Goal: Transaction & Acquisition: Obtain resource

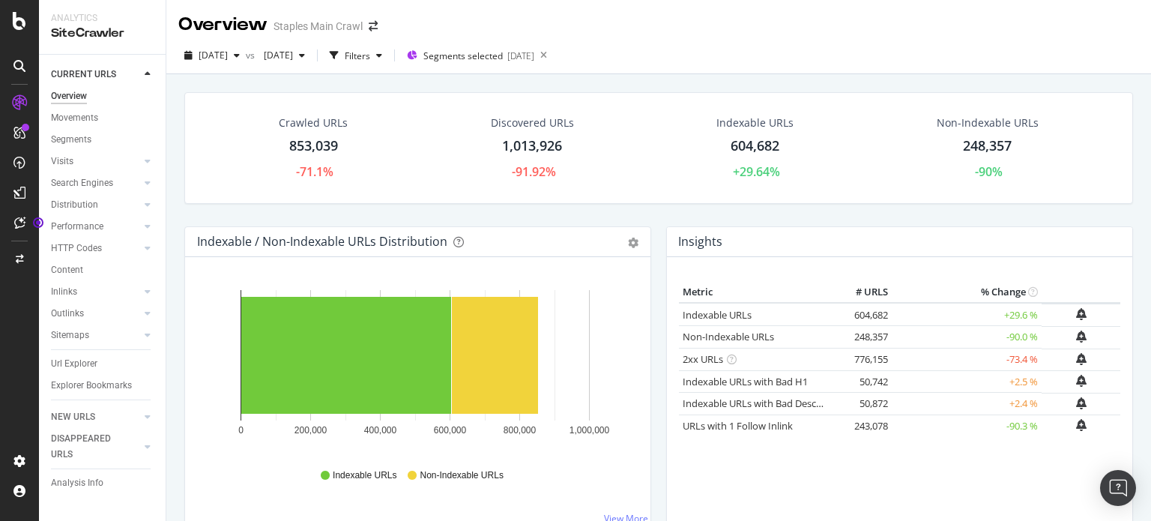
click at [70, 97] on div "Overview" at bounding box center [69, 96] width 36 height 16
click at [228, 50] on span "2025 Aug. 22nd" at bounding box center [213, 55] width 29 height 13
click at [228, 60] on span "[DATE]" at bounding box center [213, 55] width 29 height 13
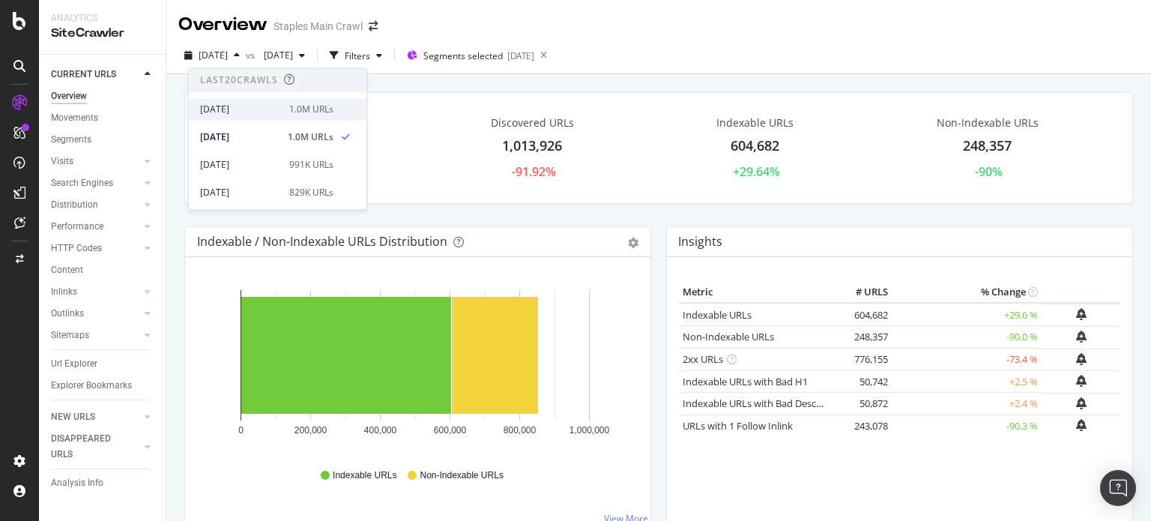
click at [251, 111] on div "2025 Aug. 29th" at bounding box center [240, 109] width 80 height 13
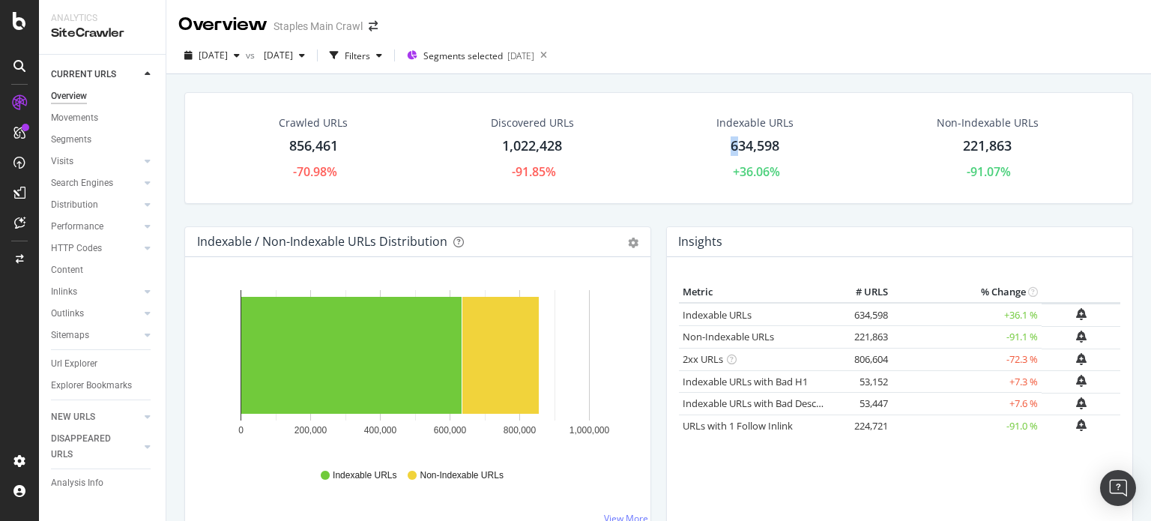
drag, startPoint x: 744, startPoint y: 124, endPoint x: 728, endPoint y: 146, distance: 27.4
click at [731, 146] on div "634,598" at bounding box center [755, 145] width 49 height 19
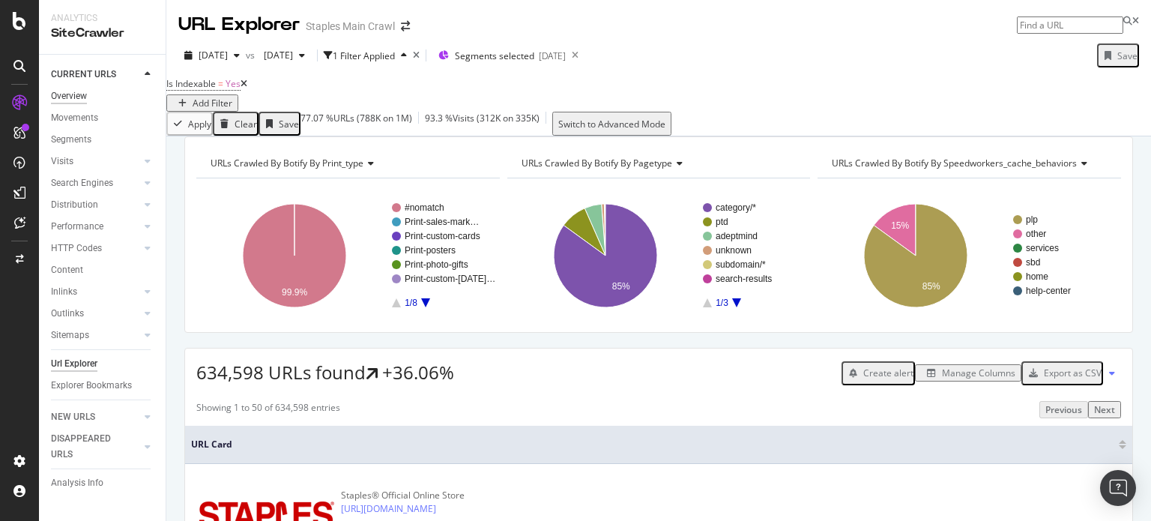
click at [77, 92] on div "Overview" at bounding box center [69, 96] width 36 height 16
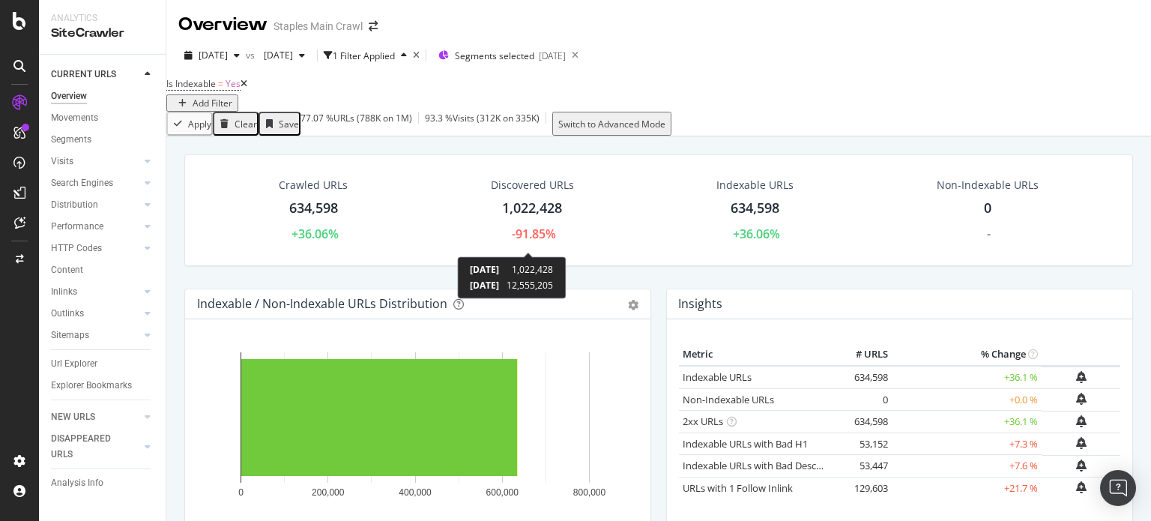
click at [526, 243] on div "-91.85%" at bounding box center [534, 234] width 44 height 17
drag, startPoint x: 144, startPoint y: 182, endPoint x: 150, endPoint y: 188, distance: 8.5
click at [148, 188] on div at bounding box center [147, 182] width 15 height 15
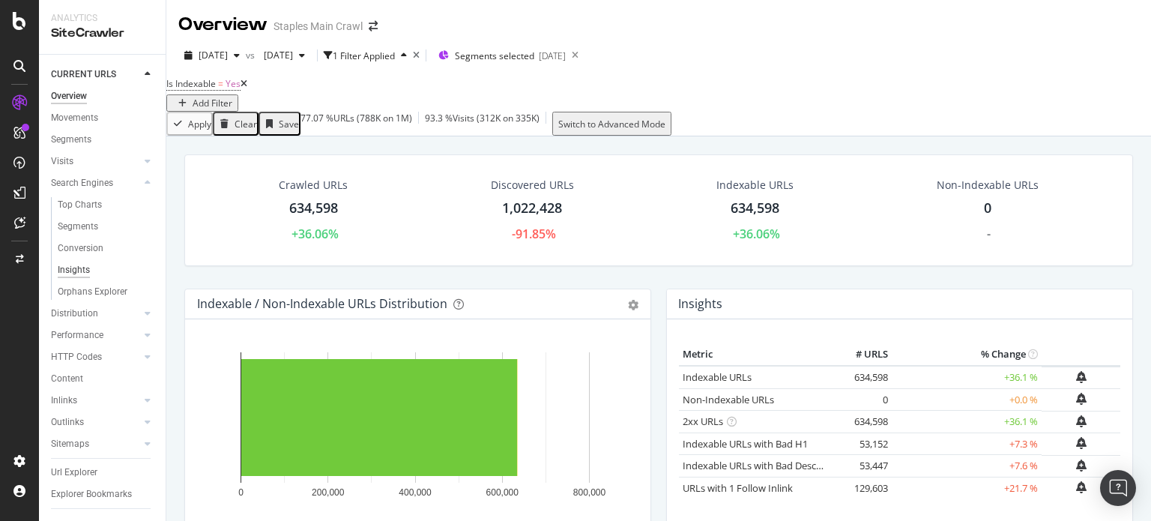
click at [84, 269] on div "Insights" at bounding box center [74, 270] width 32 height 16
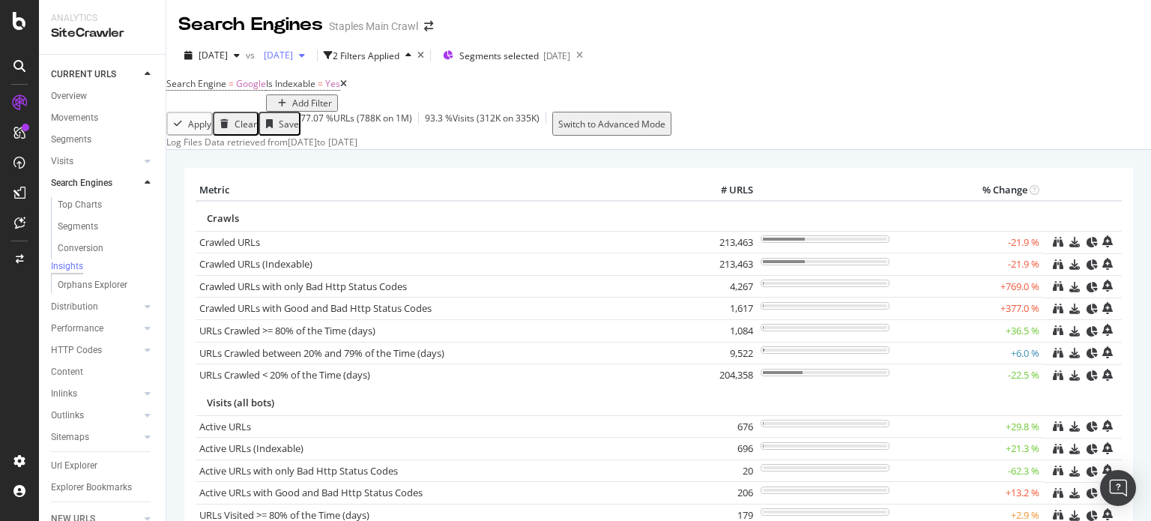
click at [305, 54] on icon "button" at bounding box center [302, 55] width 6 height 9
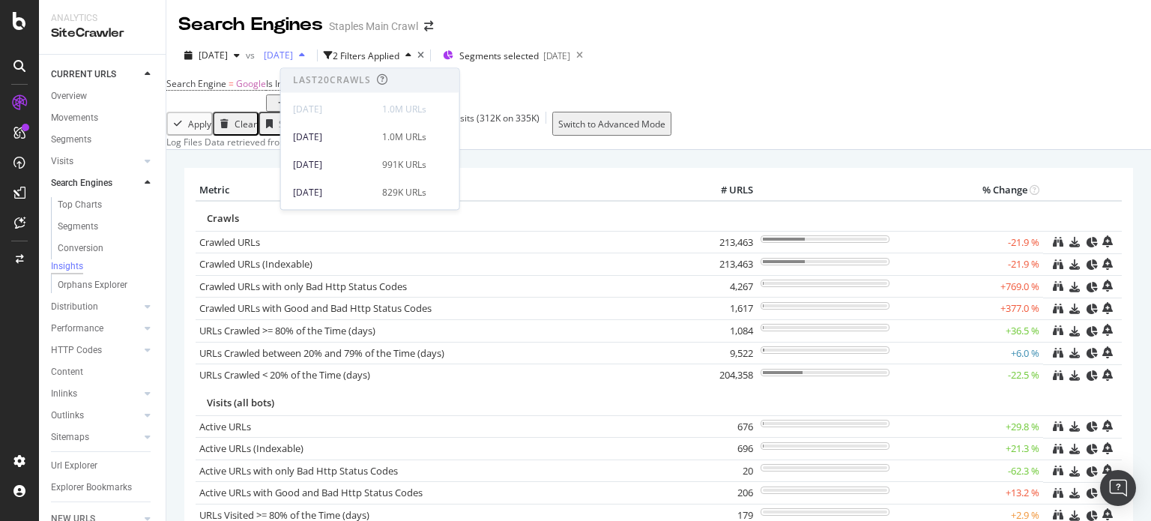
click at [305, 54] on icon "button" at bounding box center [302, 55] width 6 height 9
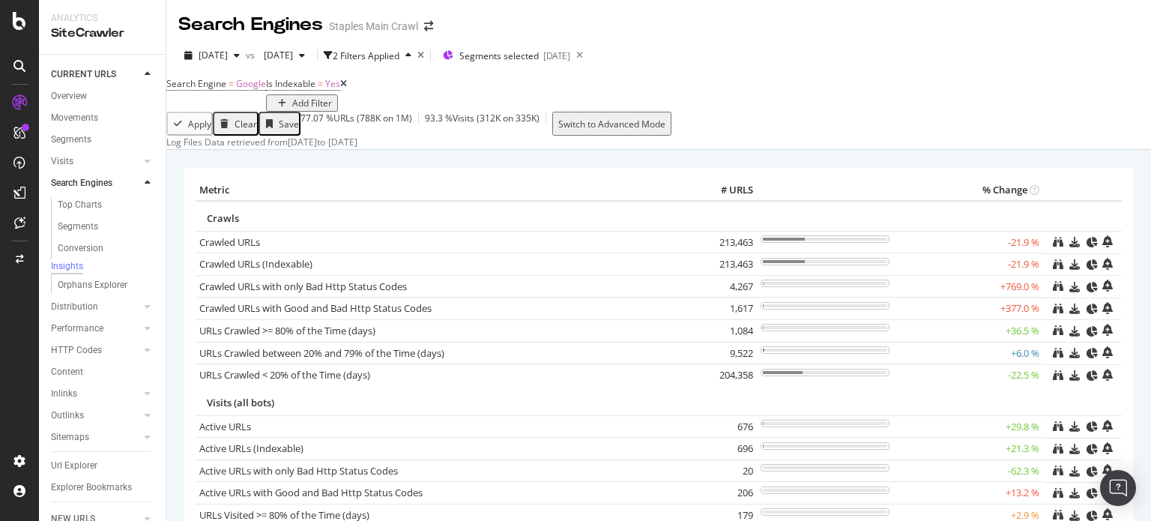
click at [357, 148] on div "Aug. 28, 2025" at bounding box center [342, 142] width 29 height 13
click at [355, 40] on div "2025 Aug. 29th vs 2025 Jun. 27th 2 Filters Applied Segments selected 2025-06-25…" at bounding box center [658, 93] width 985 height 112
click at [311, 52] on div "2025 Jun. 27th" at bounding box center [284, 55] width 53 height 22
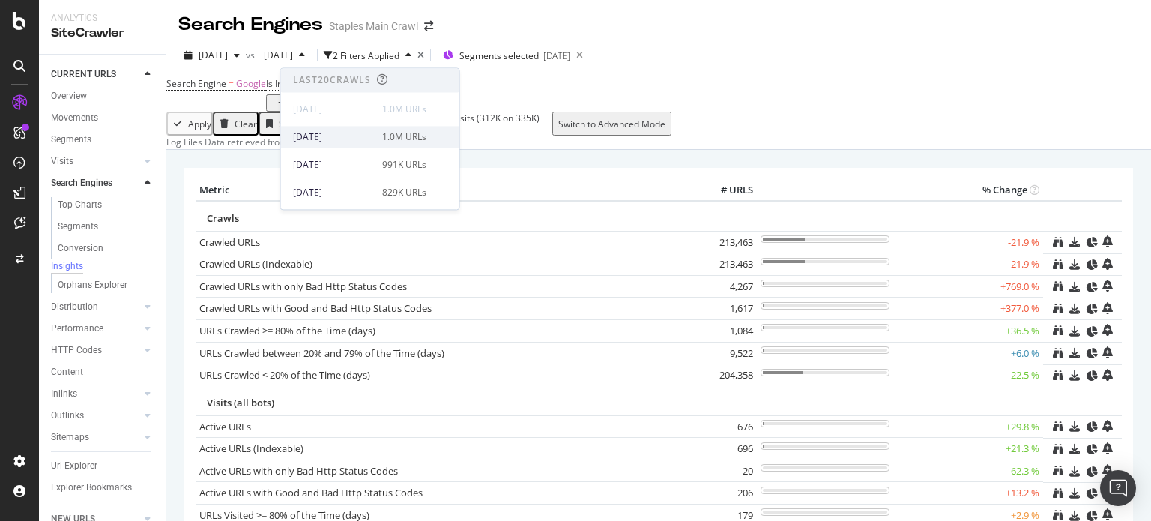
click at [366, 141] on div "2025 Aug. 22nd" at bounding box center [333, 136] width 80 height 13
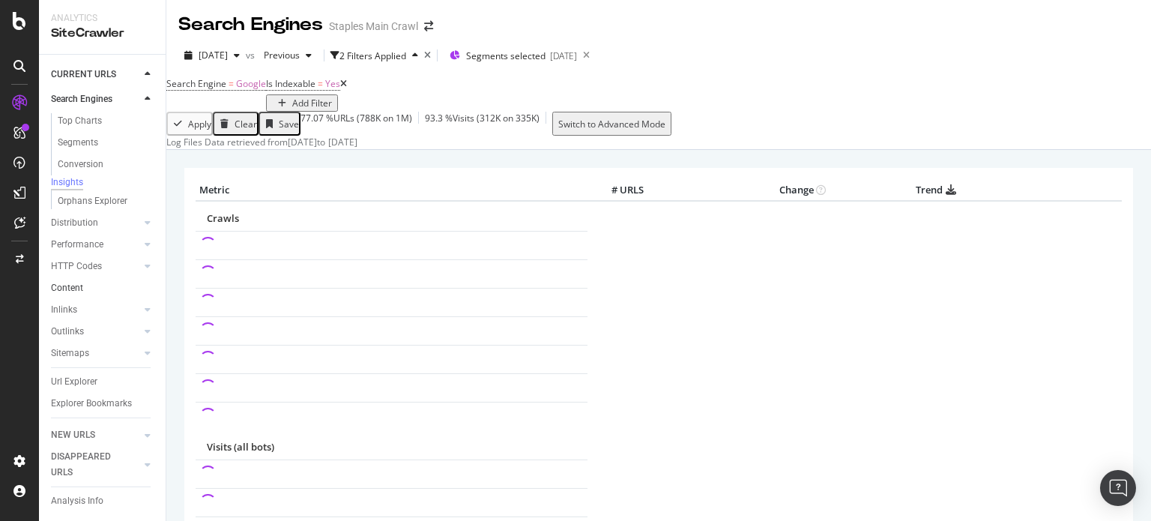
scroll to position [106, 0]
drag, startPoint x: 81, startPoint y: 359, endPoint x: 81, endPoint y: 368, distance: 9.0
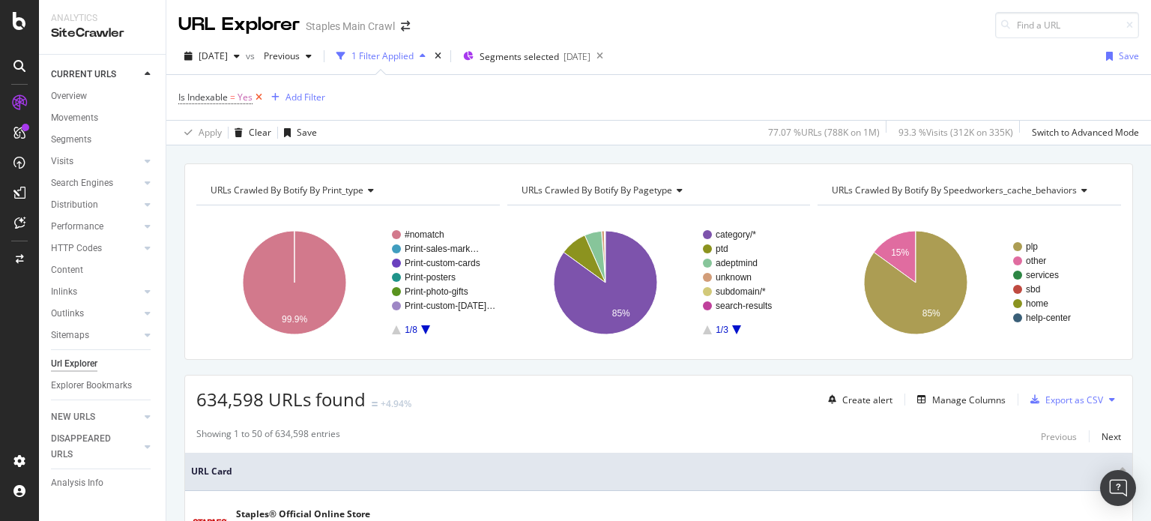
click at [259, 94] on icon at bounding box center [259, 97] width 13 height 15
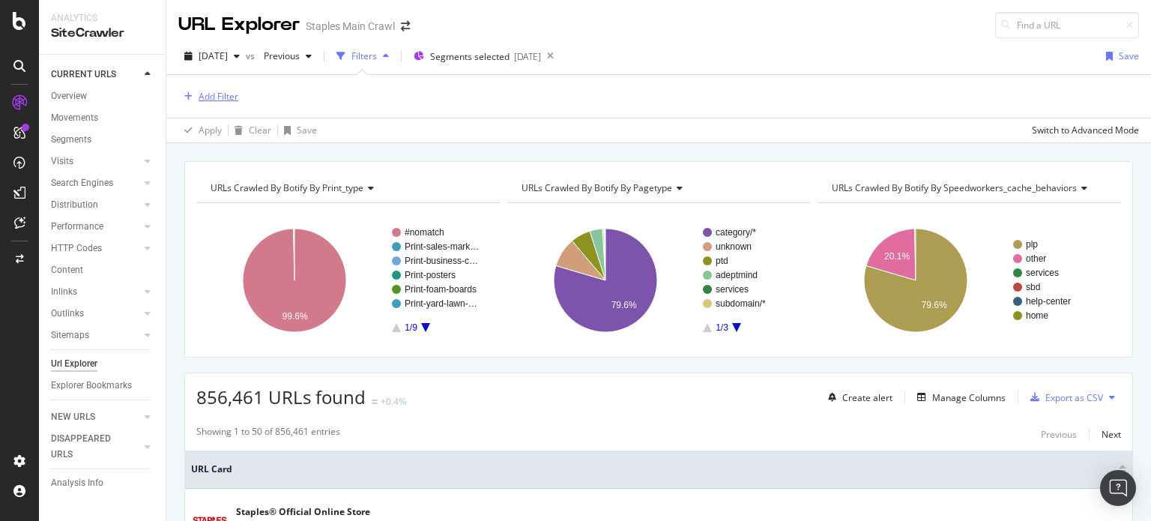
click at [200, 100] on div "Add Filter" at bounding box center [219, 96] width 40 height 13
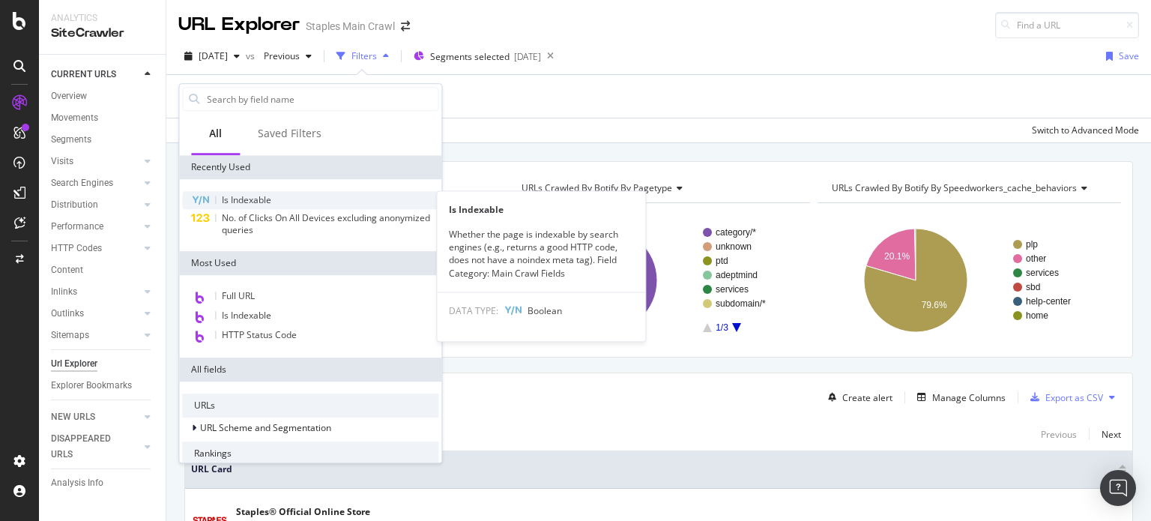
click at [262, 199] on span "Is Indexable" at bounding box center [246, 199] width 49 height 13
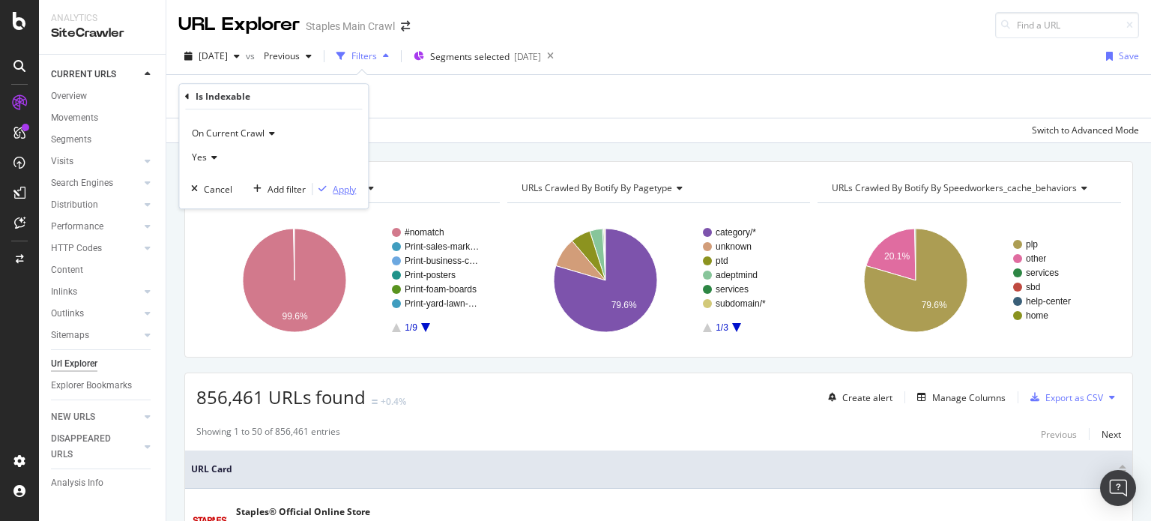
click at [341, 189] on div "Apply" at bounding box center [344, 189] width 23 height 13
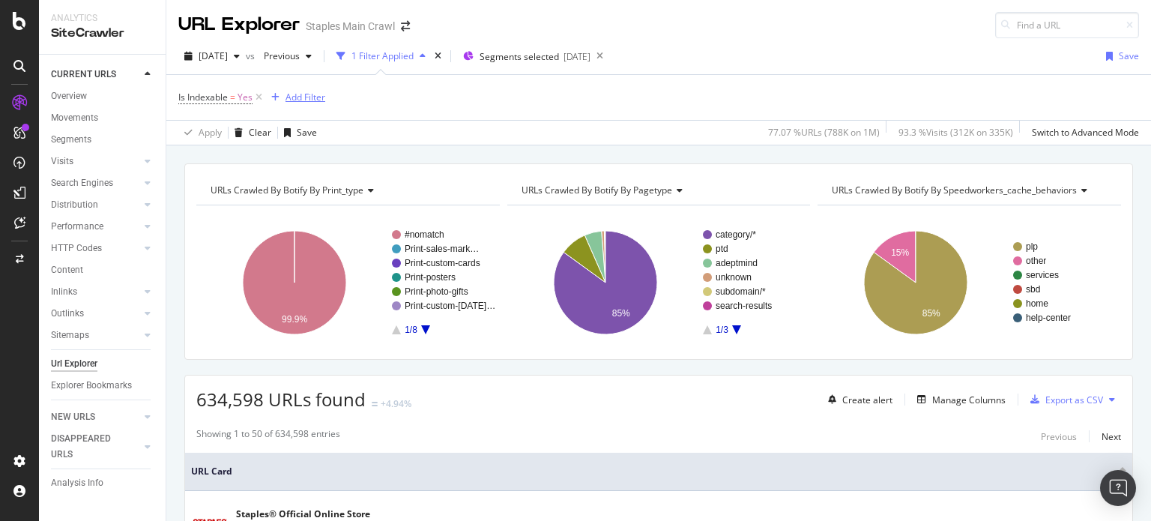
click at [308, 105] on button "Add Filter" at bounding box center [295, 97] width 60 height 18
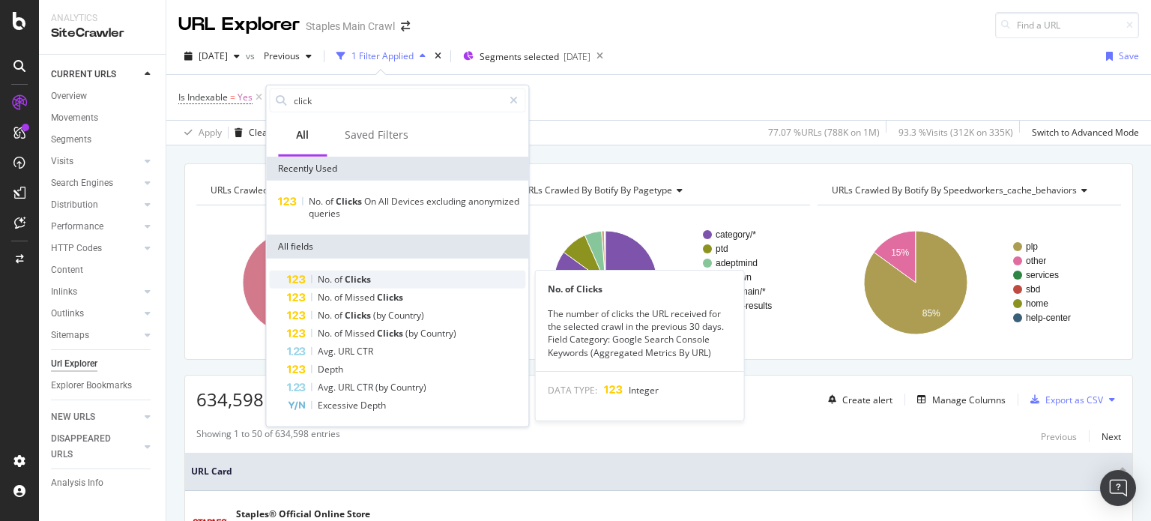
type input "click"
click at [359, 278] on span "Clicks" at bounding box center [358, 279] width 26 height 13
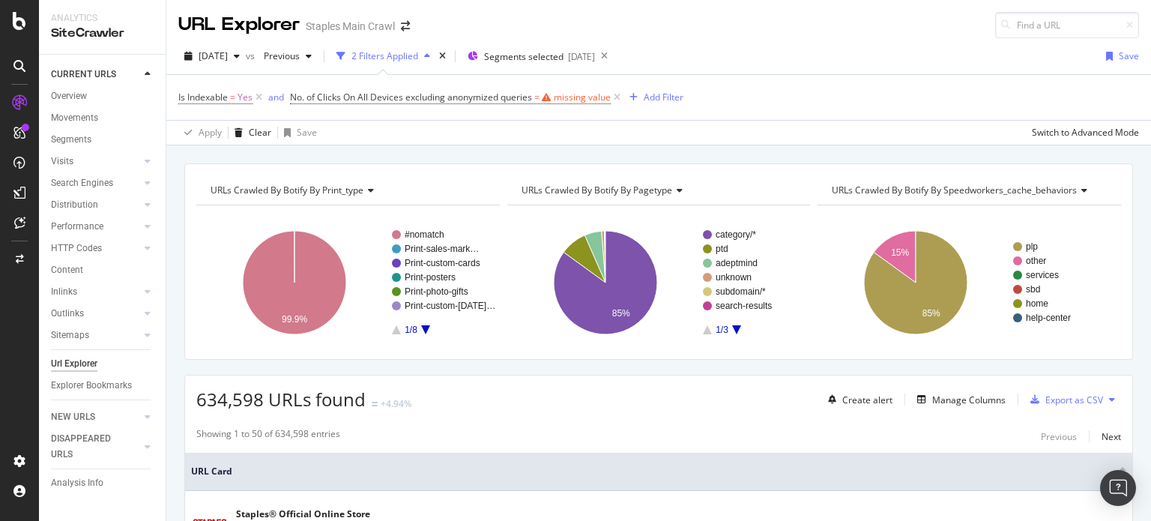
click at [620, 148] on div "URLs Crawled By Botify By print_type Chart (by Value) Table Expand Export as CS…" at bounding box center [658, 163] width 985 height 36
click at [614, 100] on icon at bounding box center [617, 97] width 13 height 15
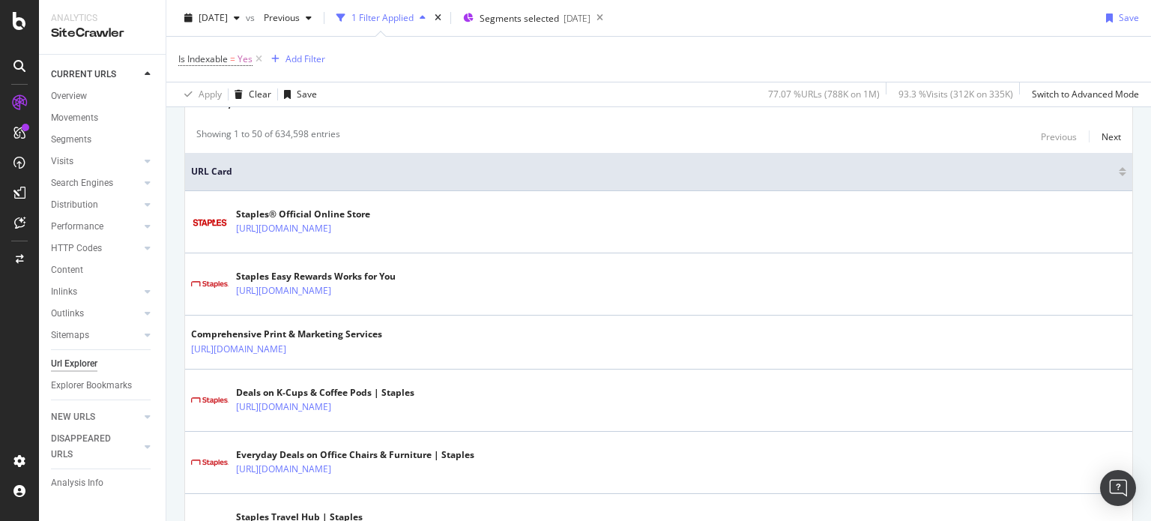
scroll to position [150, 0]
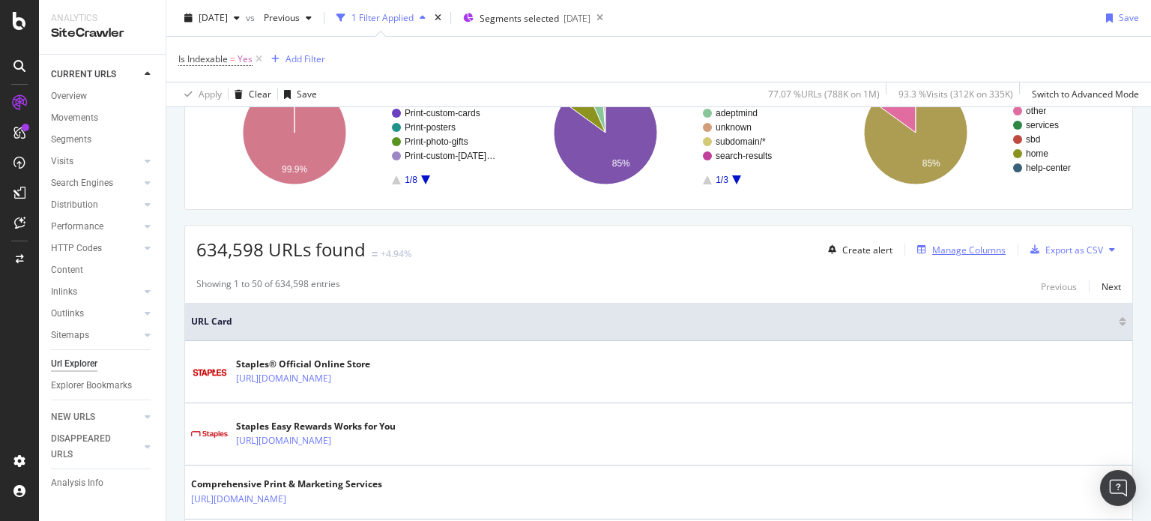
click at [917, 251] on icon "button" at bounding box center [921, 249] width 9 height 9
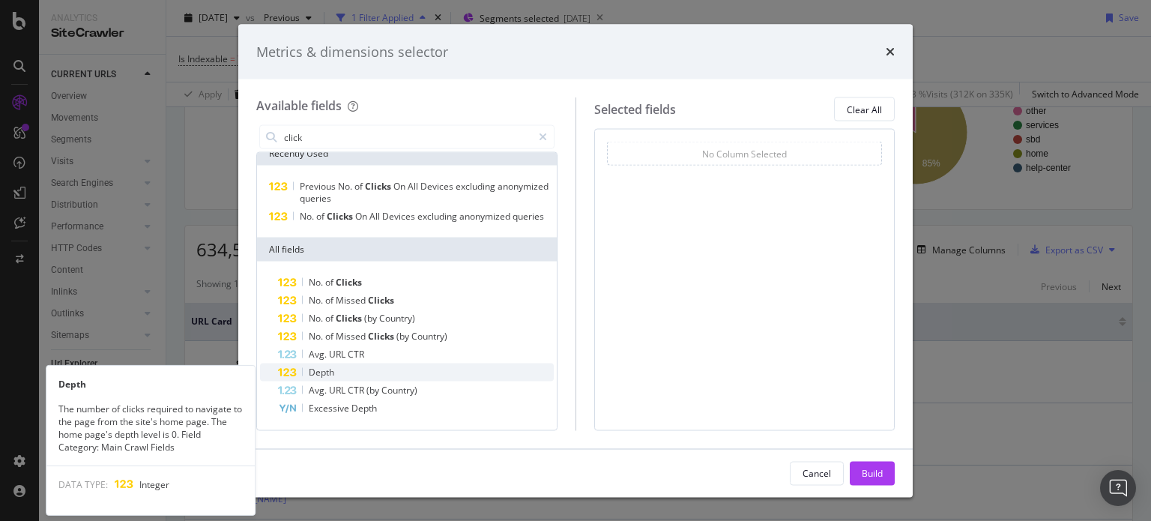
scroll to position [22, 0]
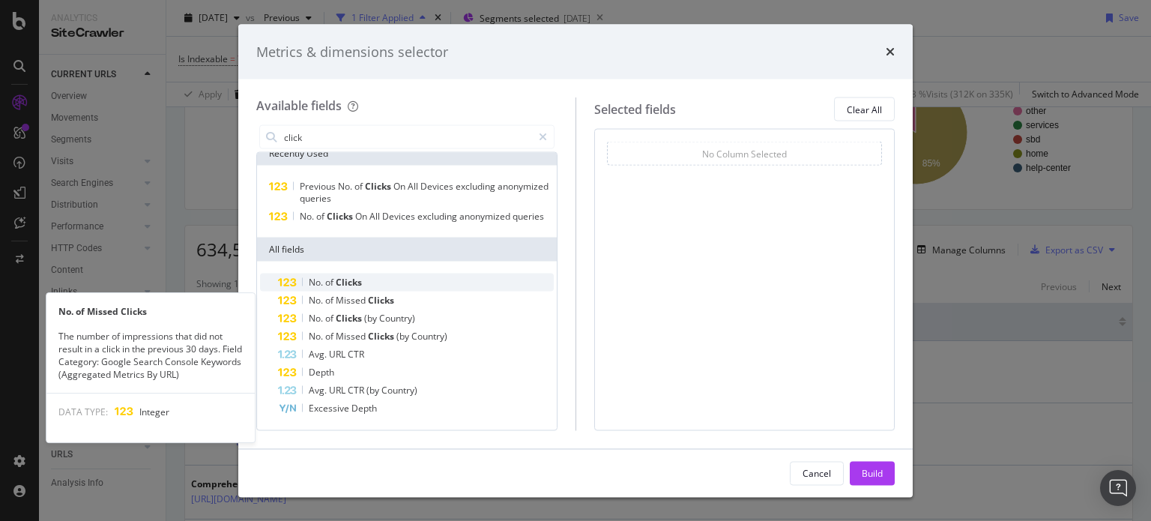
type input "click"
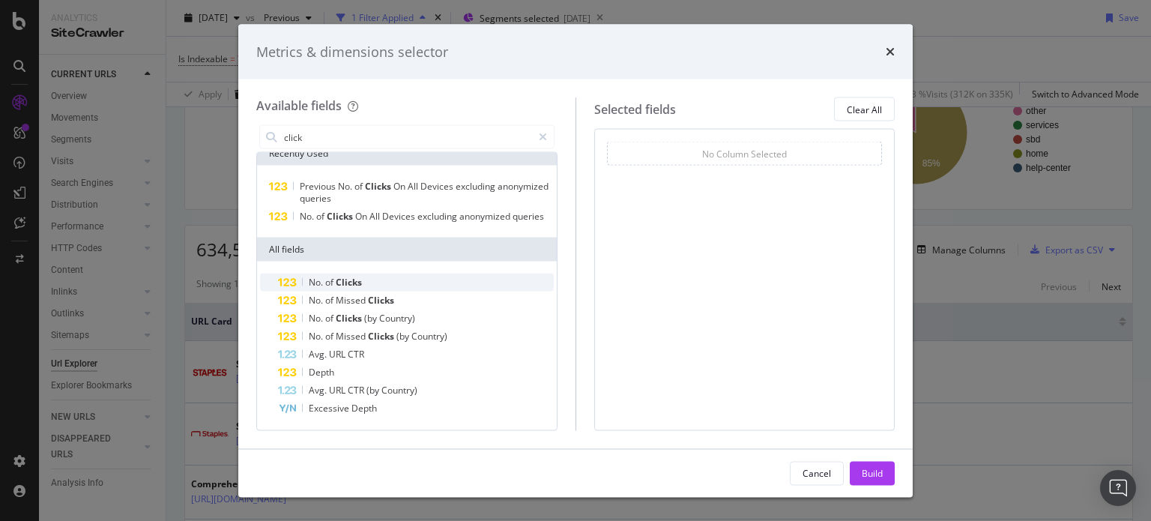
click at [337, 279] on span "Clicks" at bounding box center [349, 282] width 26 height 13
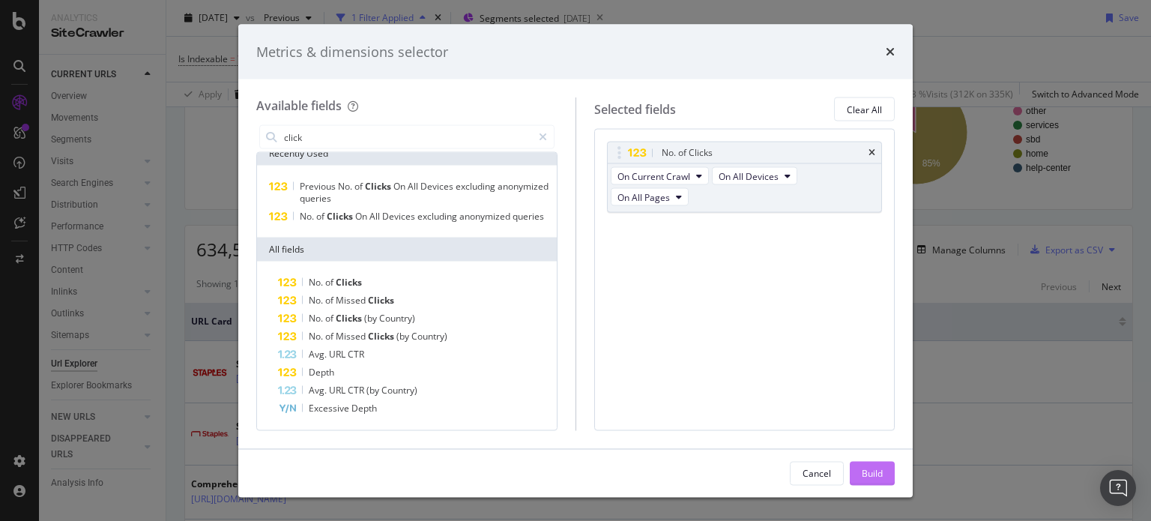
click at [867, 471] on div "Build" at bounding box center [872, 472] width 21 height 13
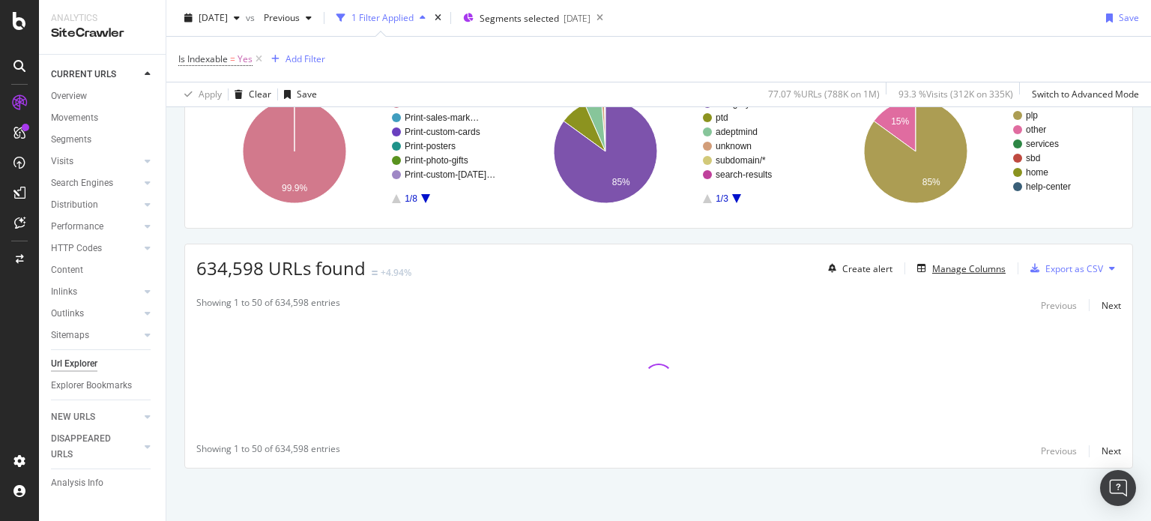
scroll to position [130, 0]
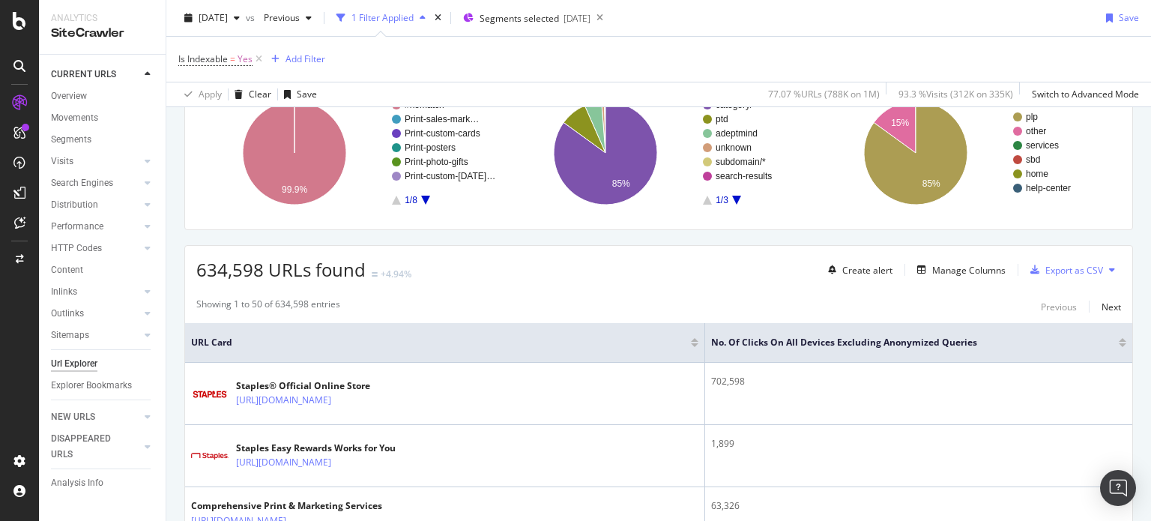
click at [1119, 343] on div at bounding box center [1122, 345] width 7 height 4
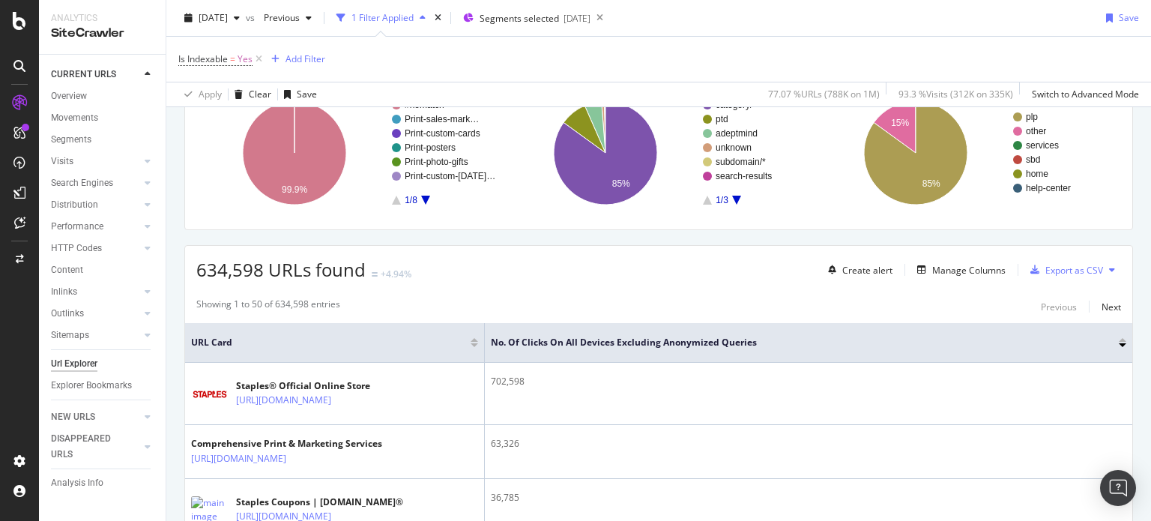
click at [1119, 338] on div at bounding box center [1122, 340] width 7 height 4
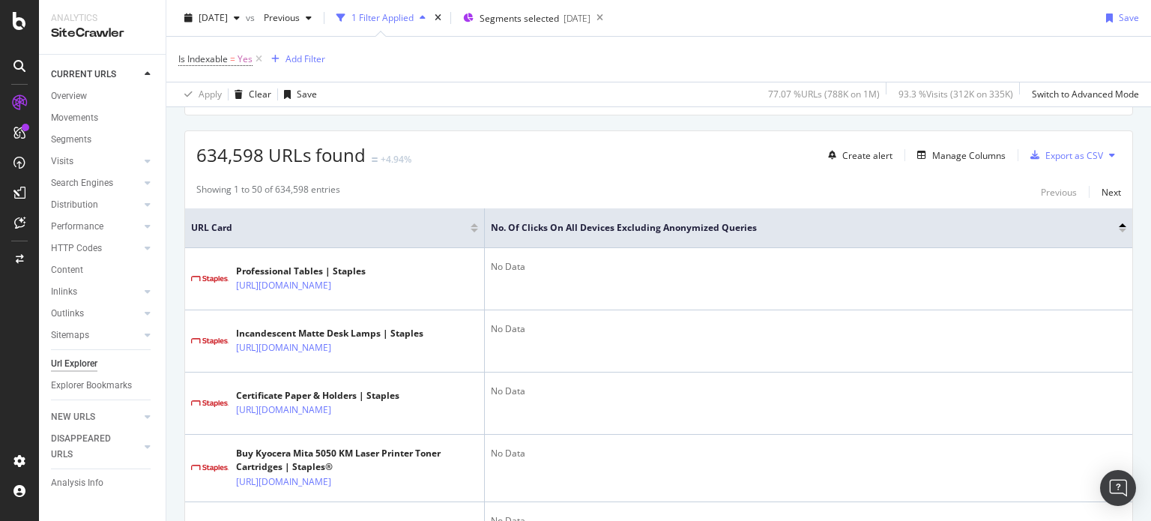
scroll to position [150, 0]
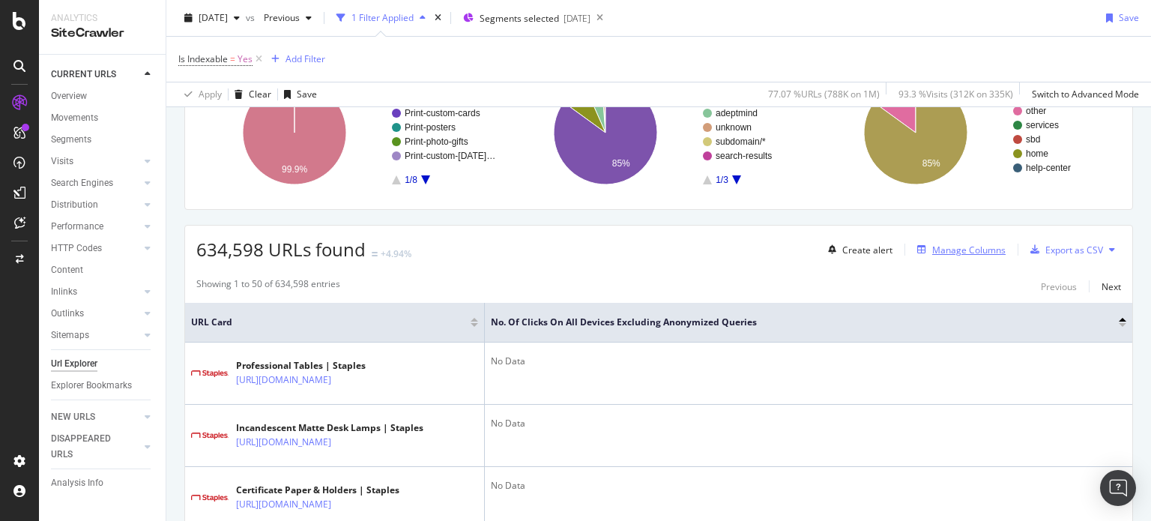
click at [932, 250] on div "Manage Columns" at bounding box center [968, 250] width 73 height 13
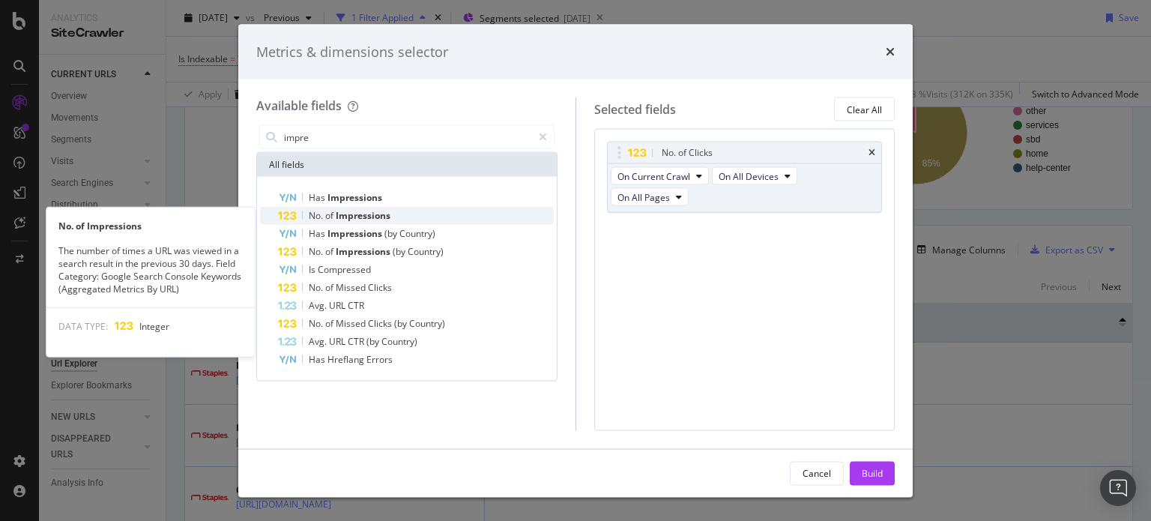
type input "impre"
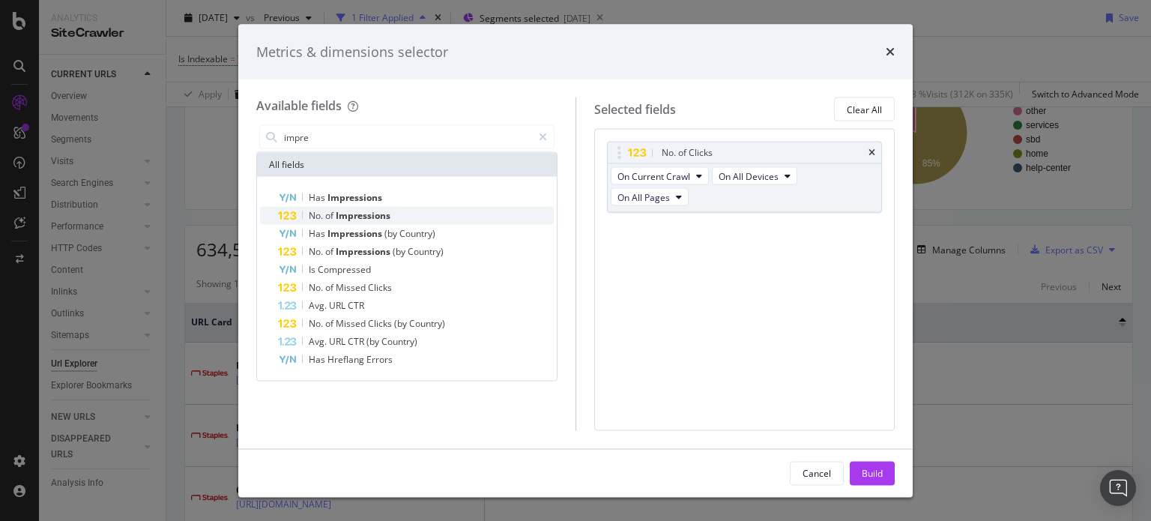
click at [360, 215] on span "Impressions" at bounding box center [363, 215] width 55 height 13
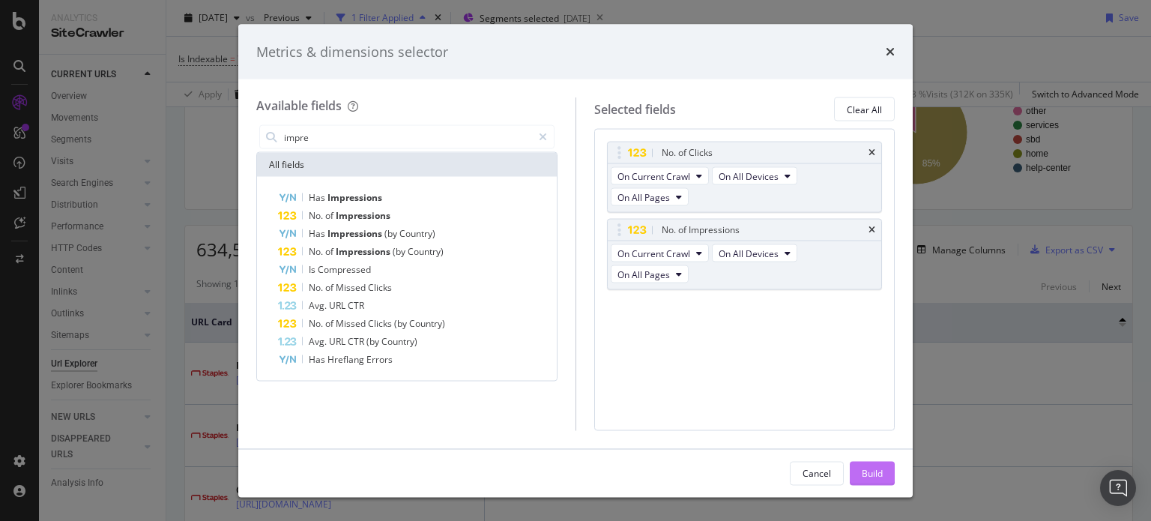
click at [872, 475] on div "Build" at bounding box center [872, 472] width 21 height 13
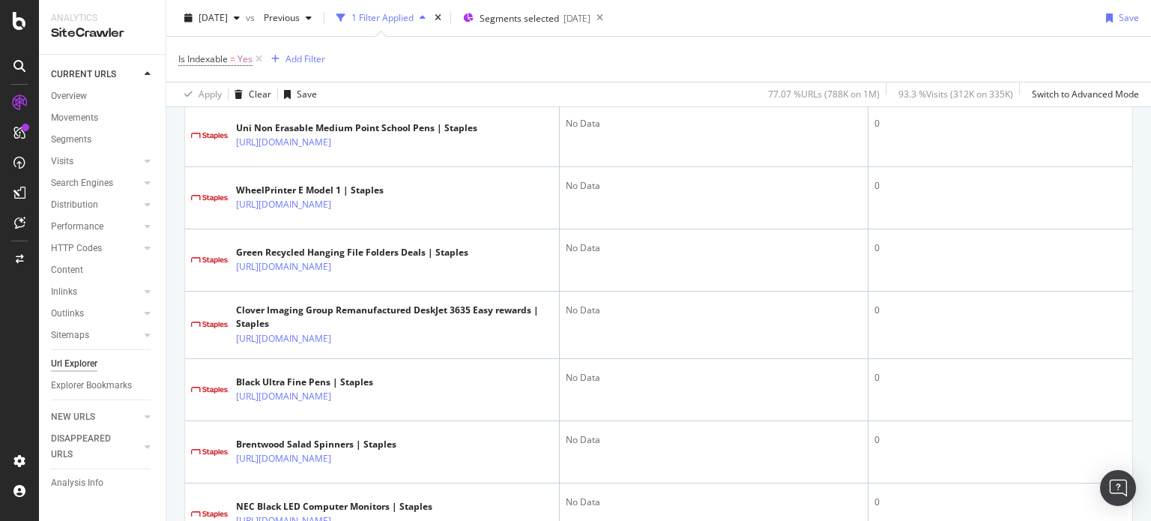
scroll to position [55, 0]
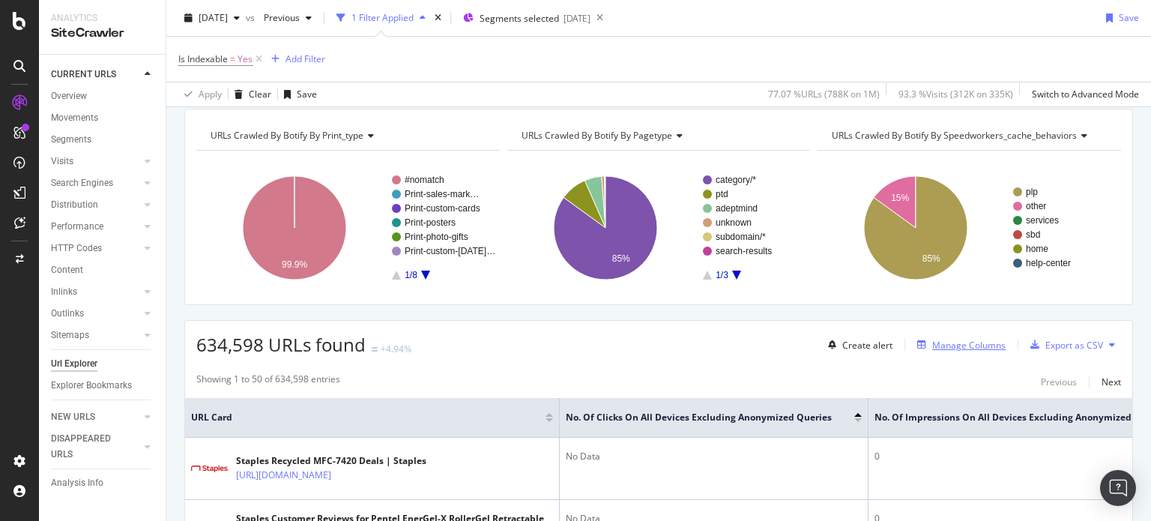
click at [954, 339] on div "Manage Columns" at bounding box center [968, 345] width 73 height 13
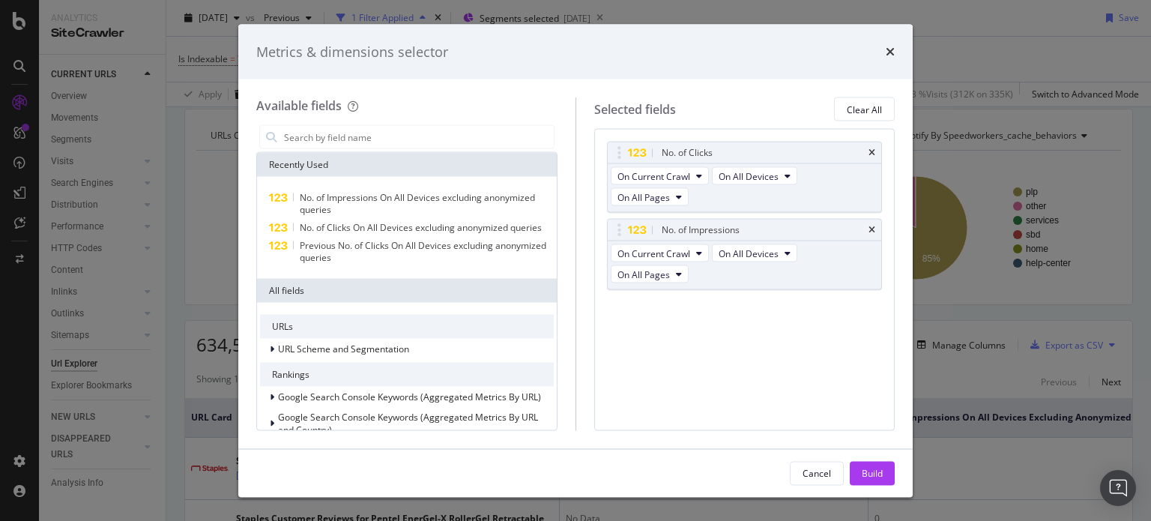
drag, startPoint x: 944, startPoint y: 346, endPoint x: 611, endPoint y: 331, distance: 333.0
click at [634, 332] on div "No. of Clicks On Current Crawl On All Devices On All Pages No. of Impressions O…" at bounding box center [744, 279] width 301 height 301
click at [889, 55] on icon "times" at bounding box center [890, 52] width 9 height 12
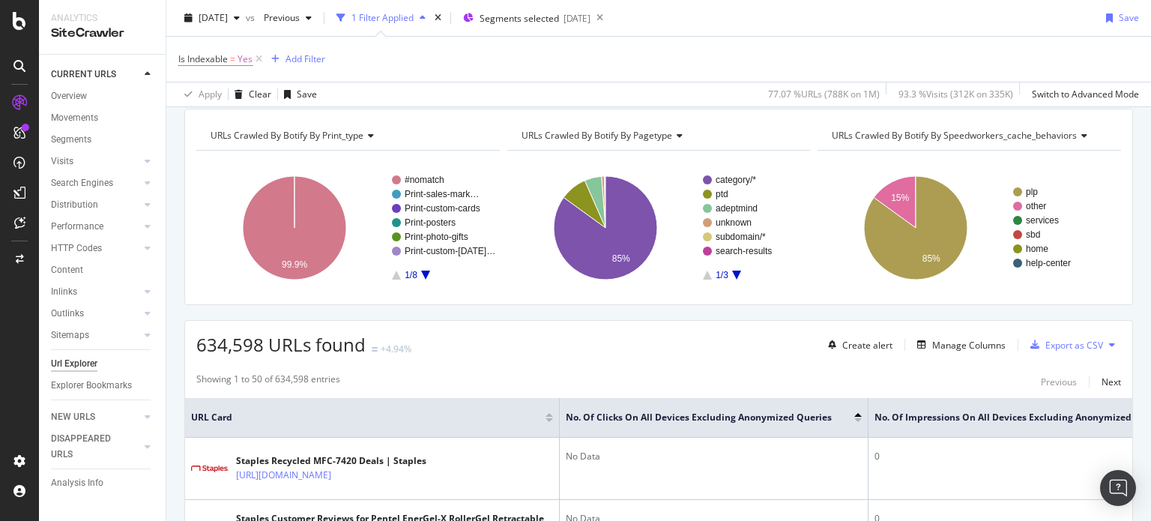
click at [889, 55] on div "Is Indexable = Yes Add Filter" at bounding box center [658, 59] width 961 height 45
click at [356, 140] on span "URLs Crawled By Botify By print_type" at bounding box center [287, 135] width 153 height 13
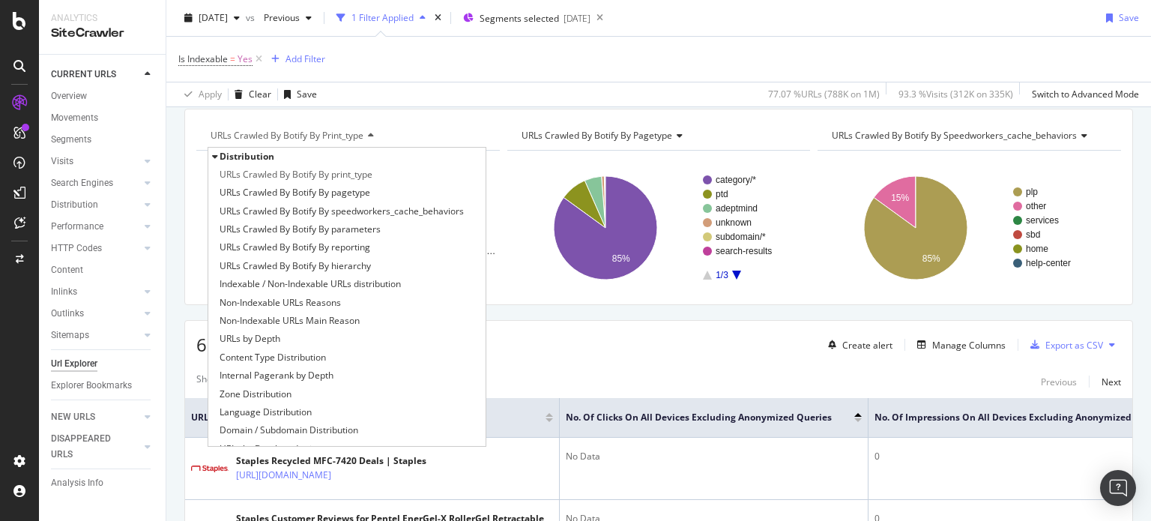
click at [546, 67] on div "Is Indexable = Yes Add Filter" at bounding box center [658, 59] width 961 height 45
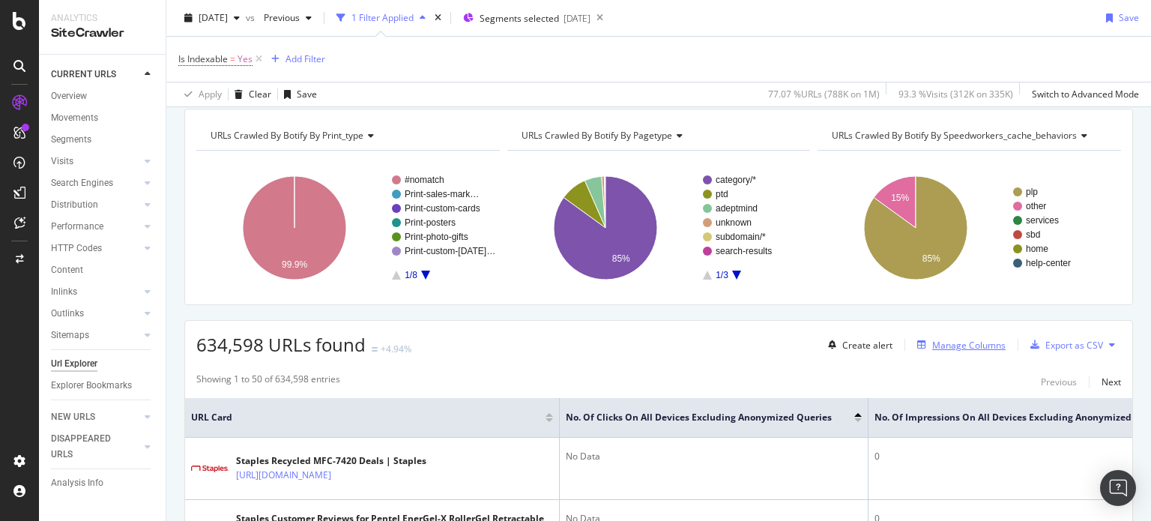
click at [948, 346] on div "Manage Columns" at bounding box center [968, 345] width 73 height 13
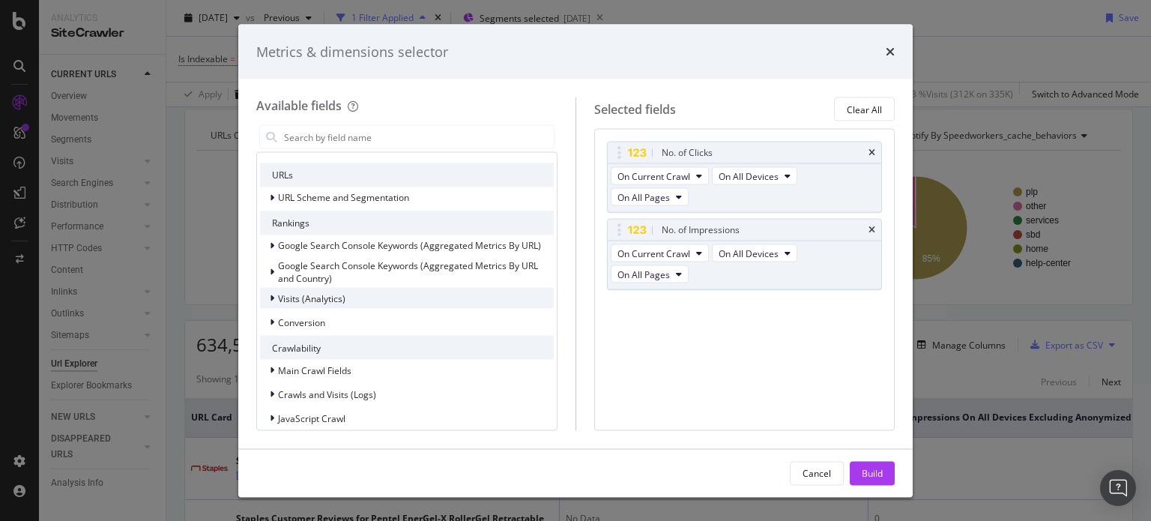
scroll to position [126, 0]
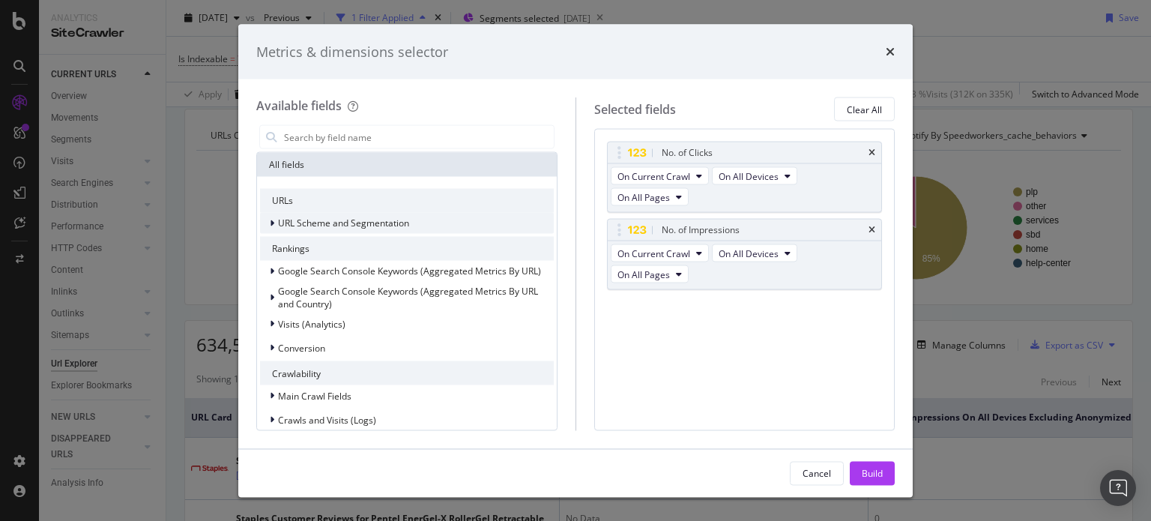
click at [270, 222] on icon "modal" at bounding box center [272, 223] width 4 height 9
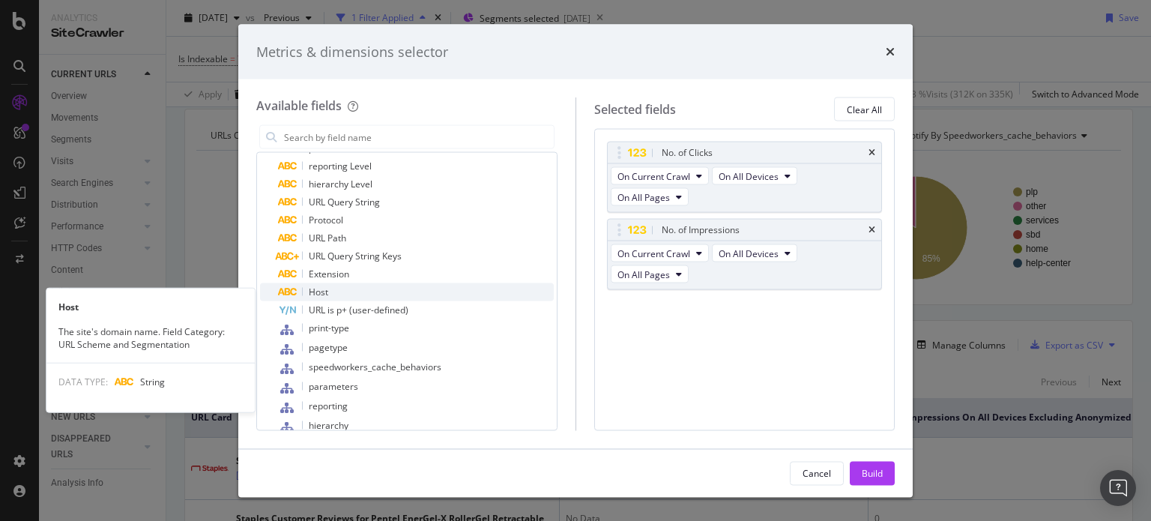
scroll to position [199, 0]
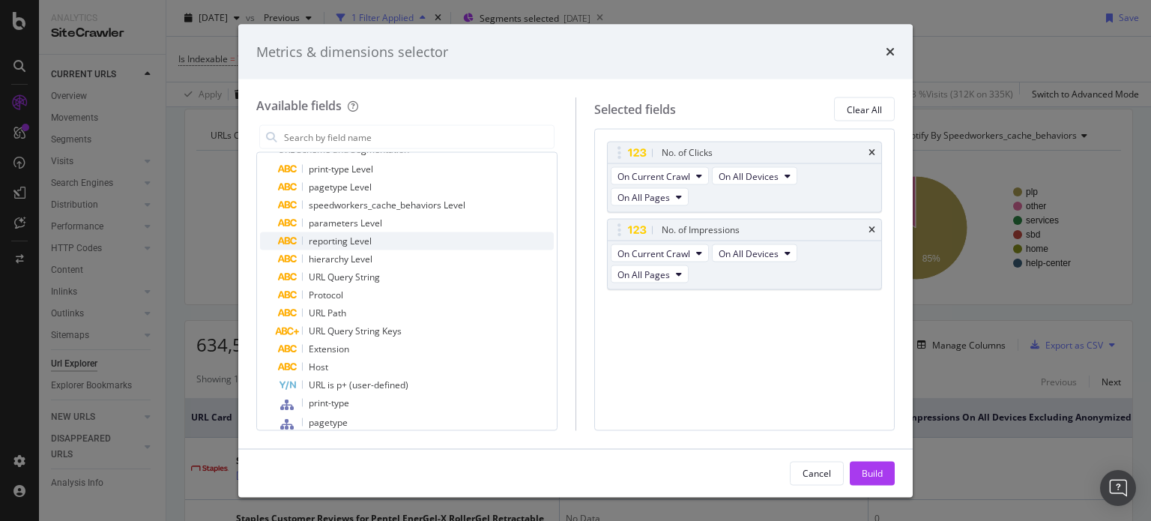
click at [326, 242] on span "reporting Level" at bounding box center [340, 241] width 63 height 13
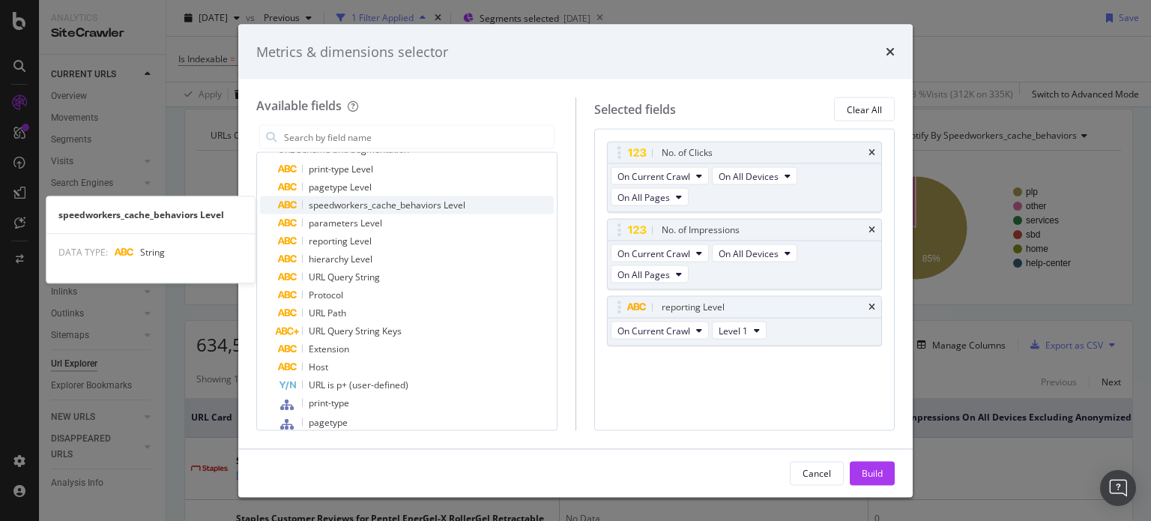
click at [326, 209] on span "speedworkers_cache_behaviors Level" at bounding box center [387, 205] width 157 height 13
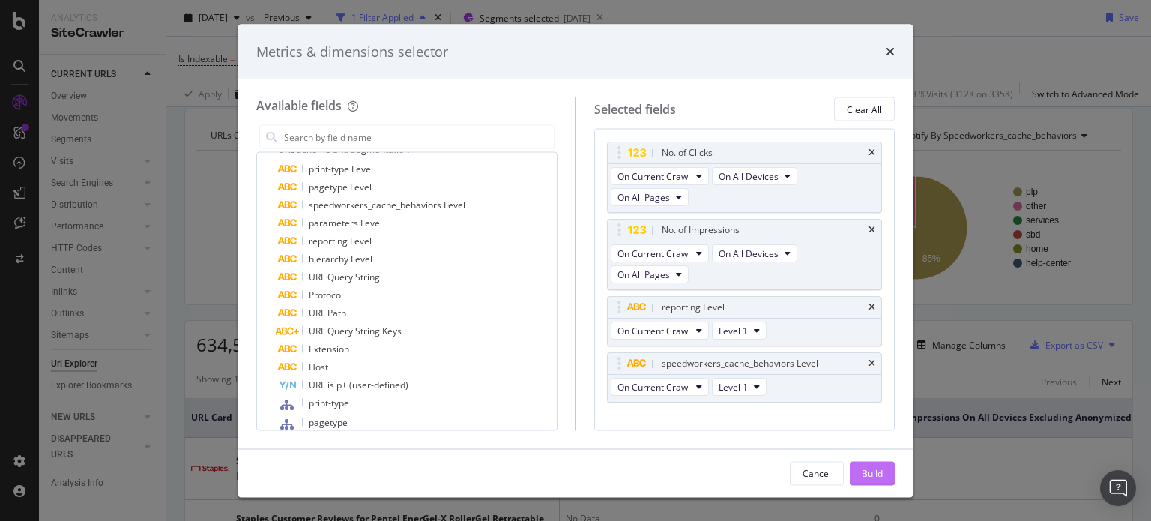
click at [871, 473] on div "Build" at bounding box center [872, 472] width 21 height 13
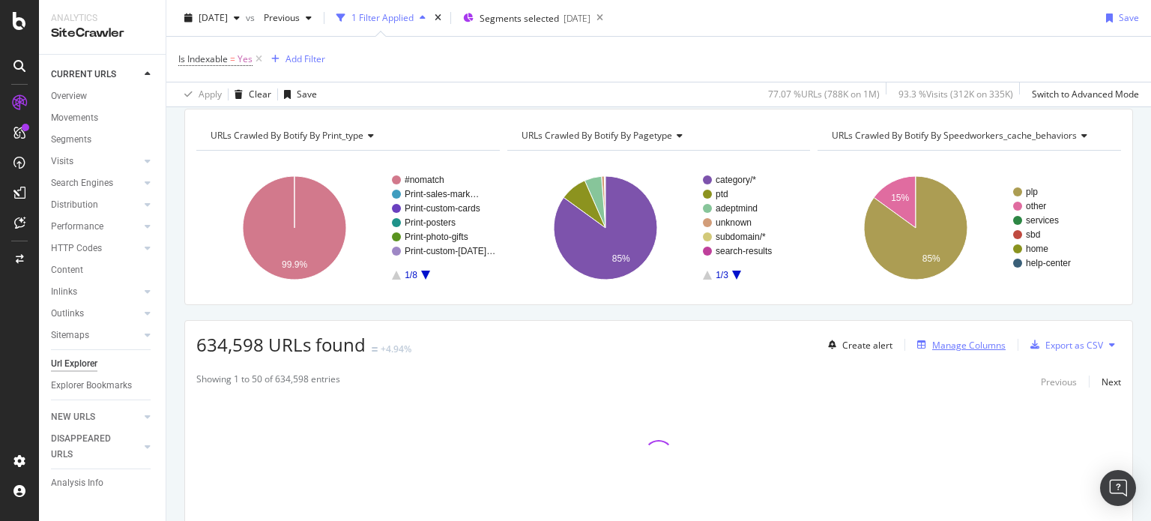
click at [944, 341] on div "Manage Columns" at bounding box center [968, 345] width 73 height 13
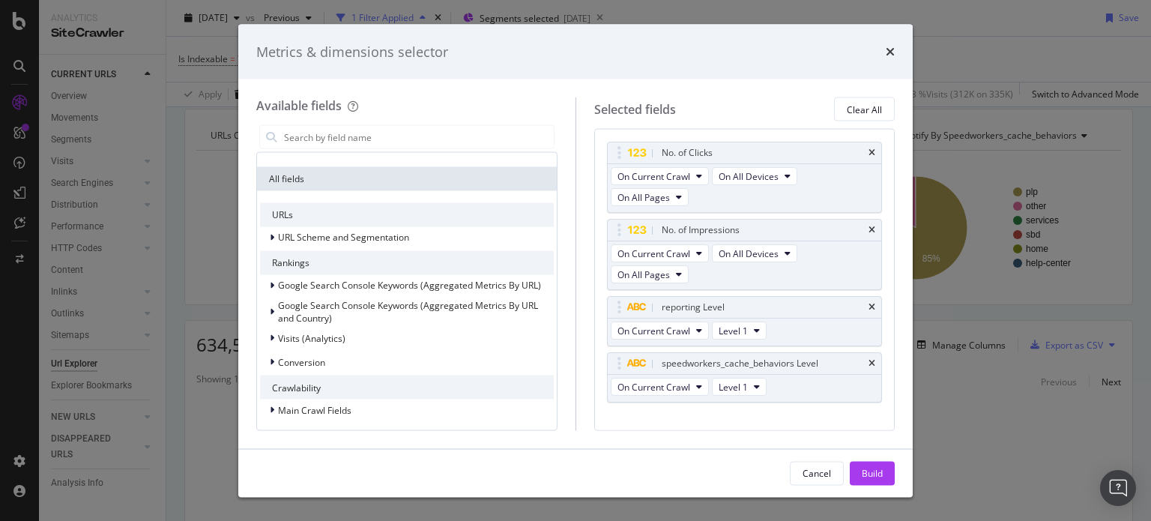
scroll to position [150, 0]
click at [273, 235] on icon "modal" at bounding box center [272, 235] width 4 height 9
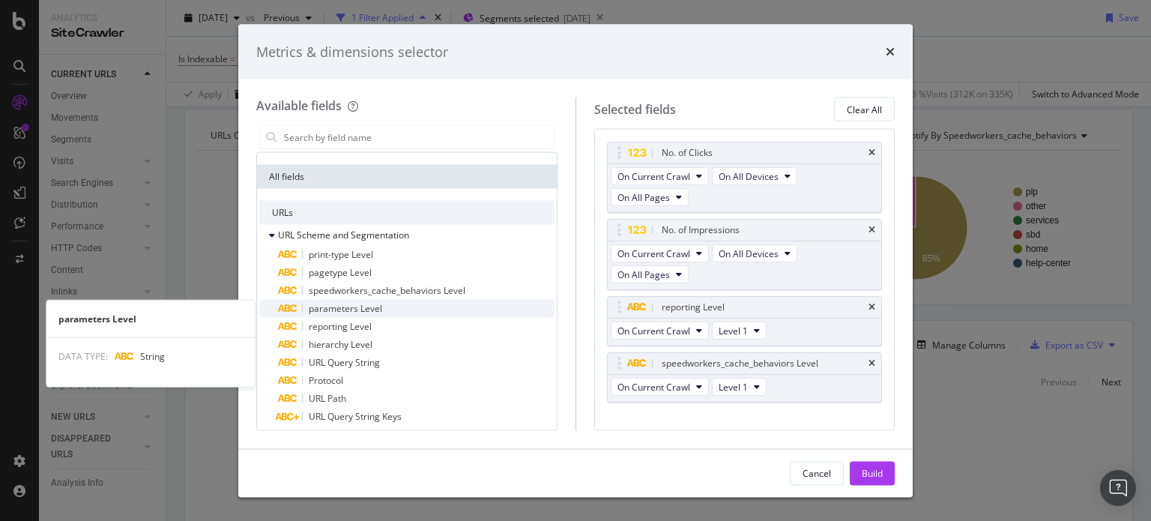
click at [345, 315] on div "parameters Level" at bounding box center [416, 309] width 276 height 18
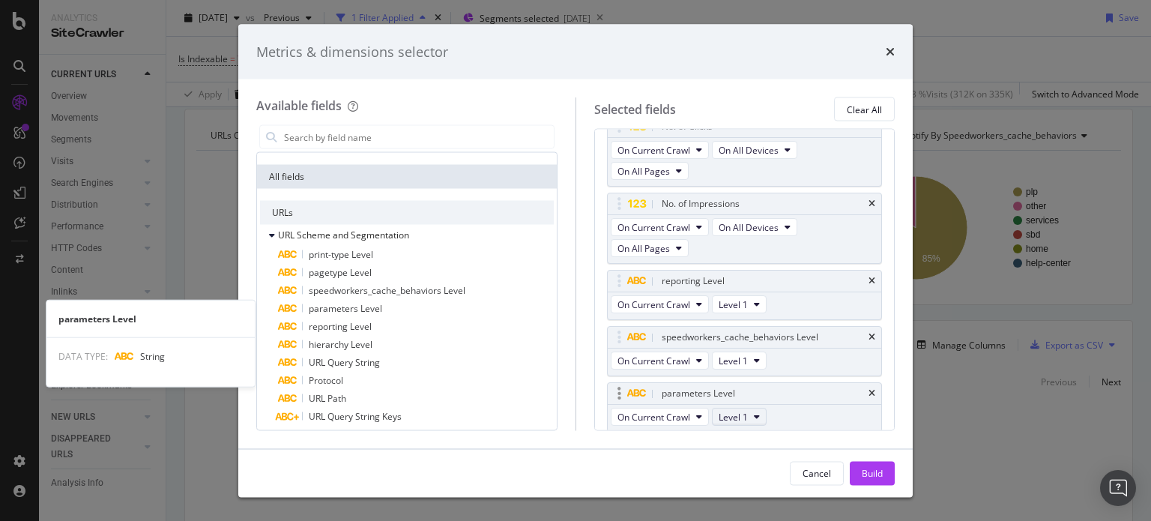
scroll to position [27, 0]
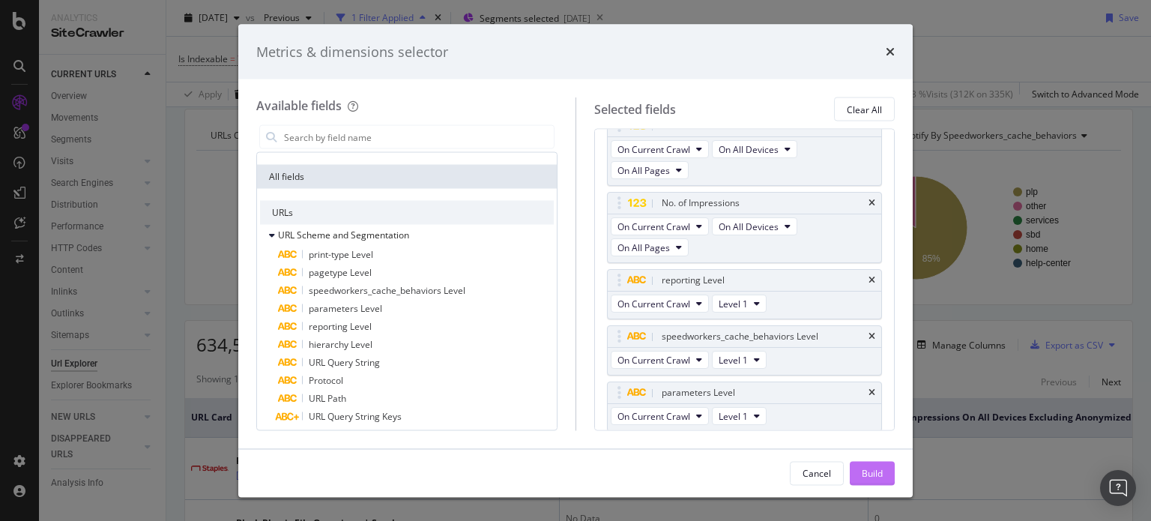
click at [878, 476] on div "Build" at bounding box center [872, 472] width 21 height 13
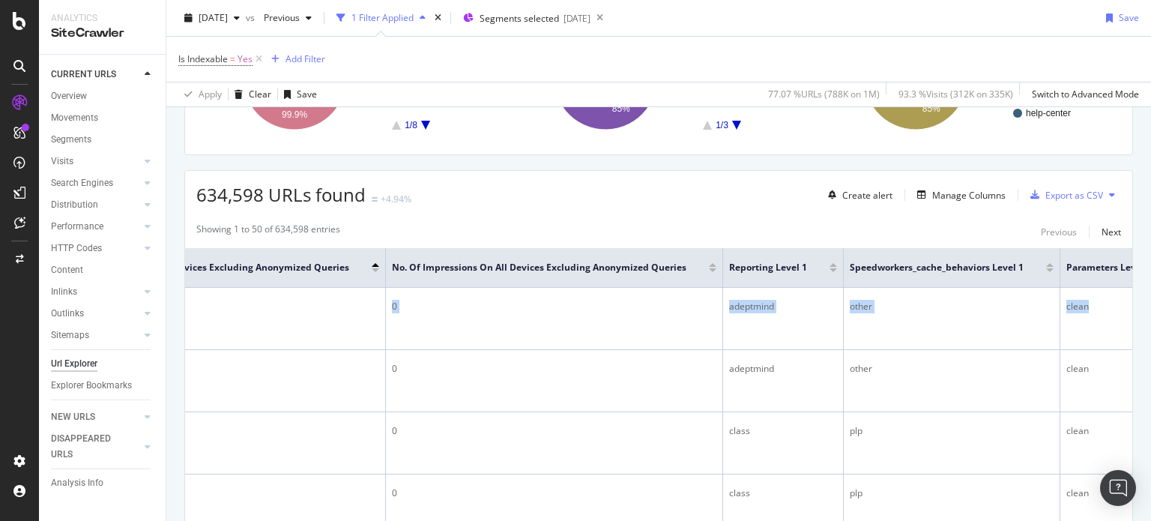
scroll to position [0, 542]
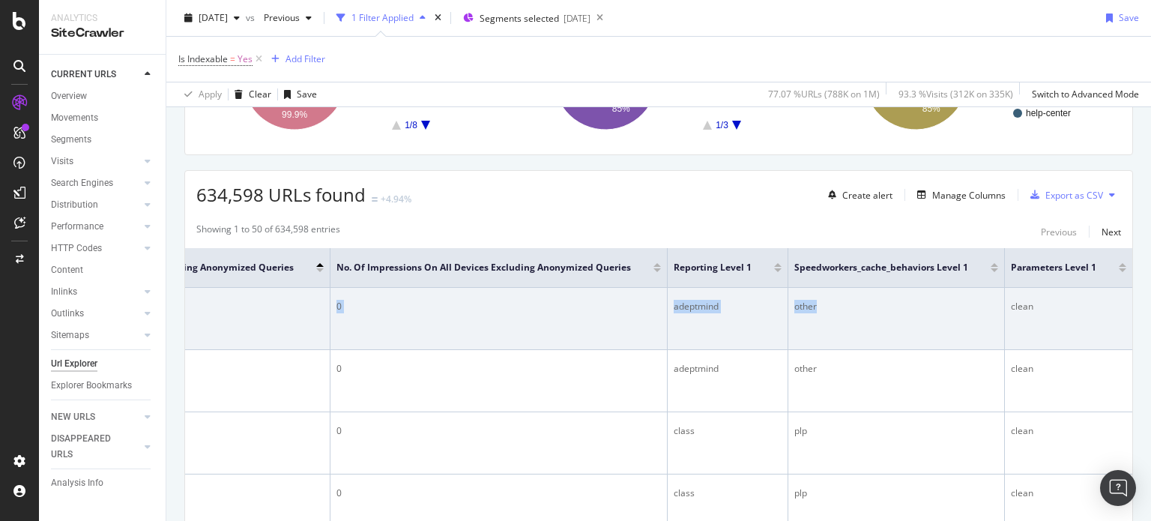
drag, startPoint x: 731, startPoint y: 314, endPoint x: 956, endPoint y: 310, distance: 225.6
click at [956, 310] on tr "Wall Shelves With Cubbies | Staples https://www.staples.com/buy/wall-shelves-wi…" at bounding box center [389, 319] width 1485 height 62
click at [875, 314] on td "other" at bounding box center [896, 319] width 217 height 62
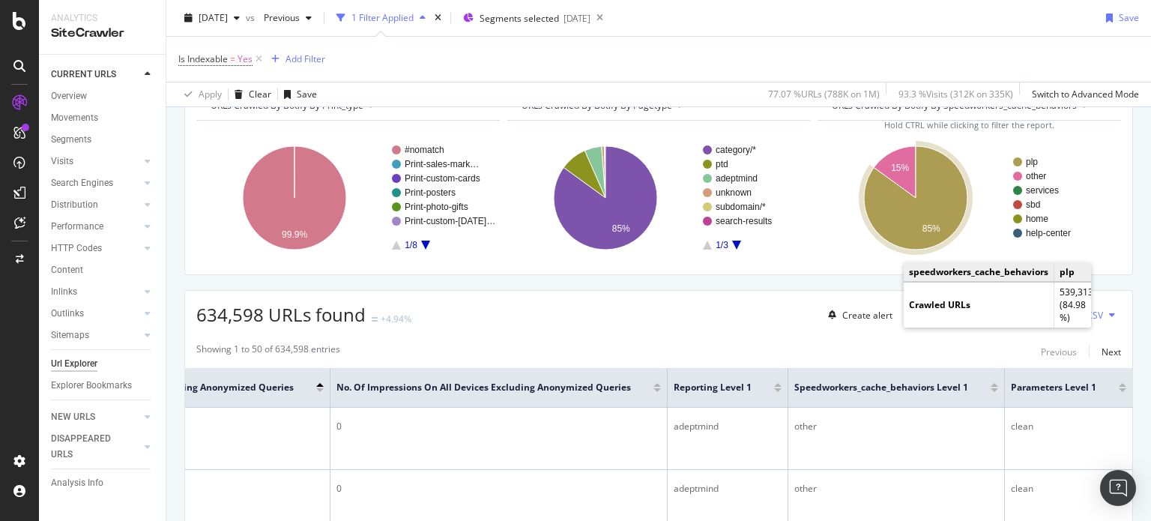
scroll to position [150, 0]
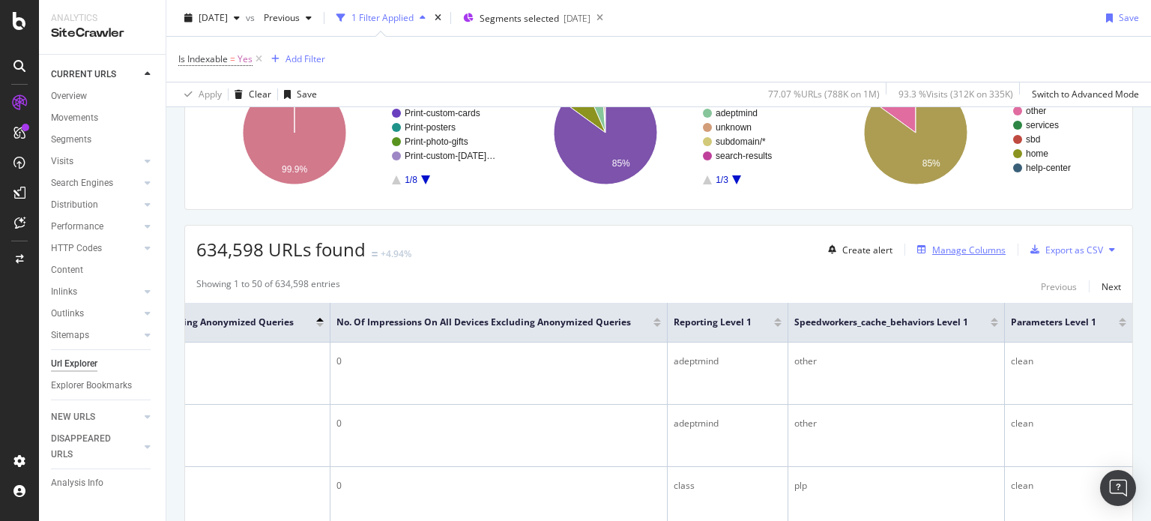
click at [932, 253] on div "Manage Columns" at bounding box center [968, 250] width 73 height 13
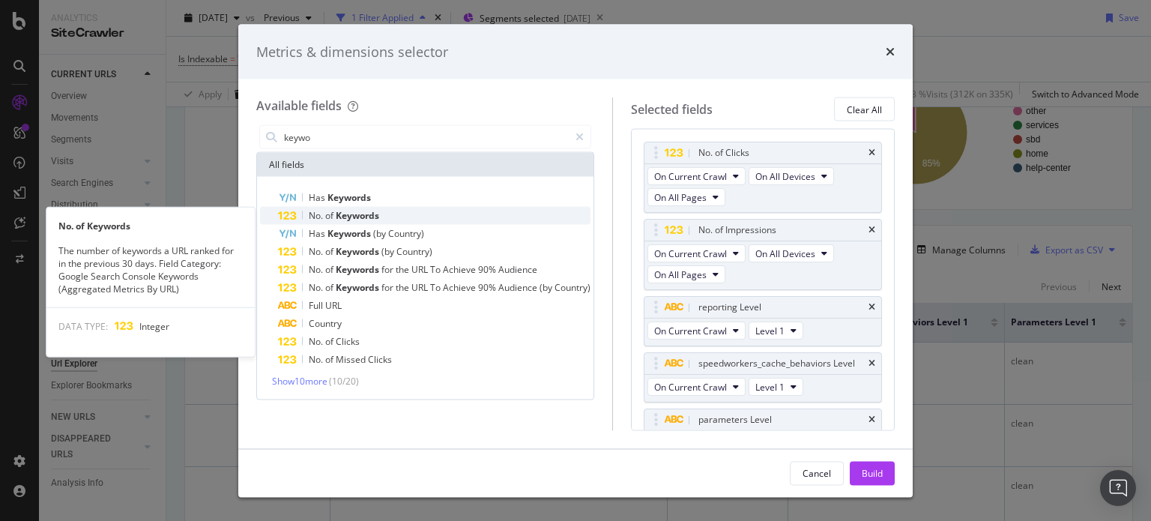
type input "keywo"
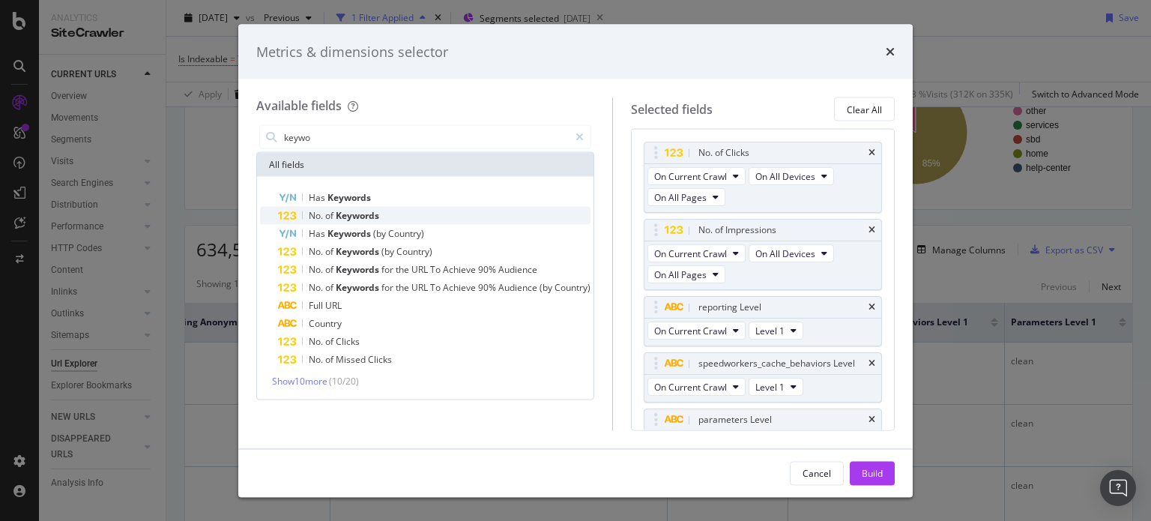
click at [360, 211] on span "Keywords" at bounding box center [357, 215] width 43 height 13
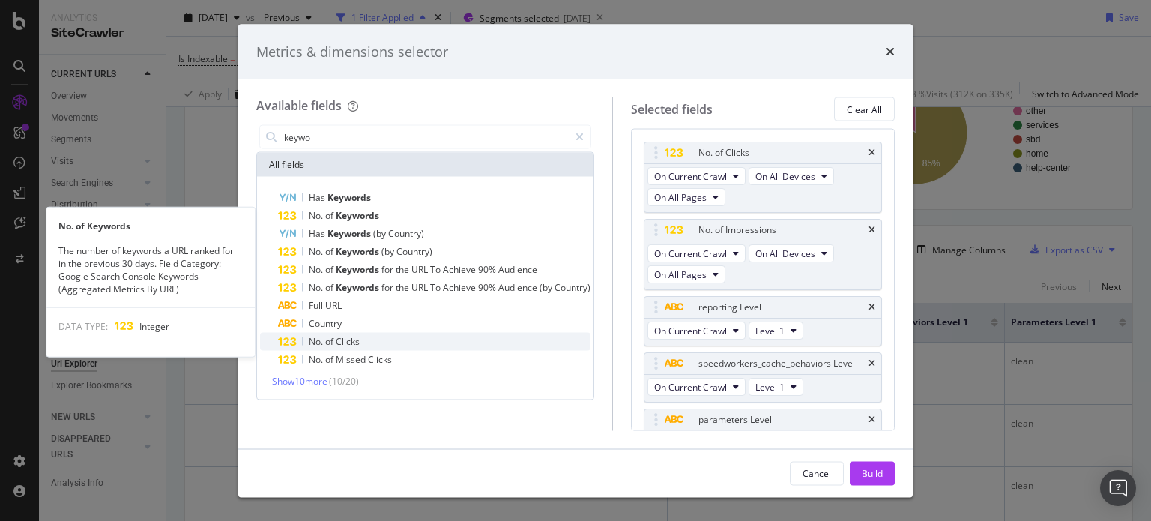
scroll to position [118, 0]
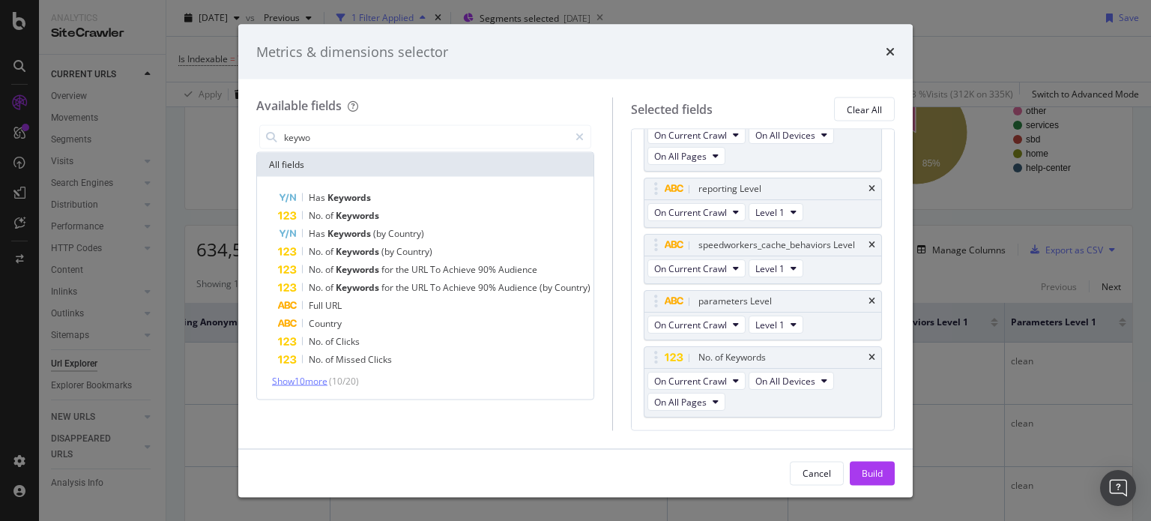
click at [319, 376] on span "Show 10 more" at bounding box center [299, 381] width 55 height 13
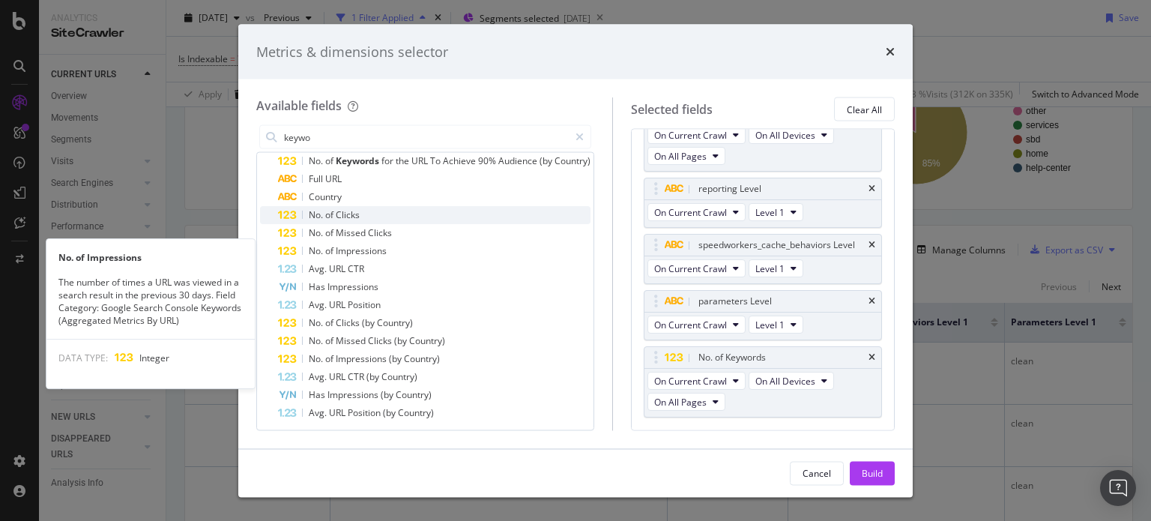
scroll to position [130, 0]
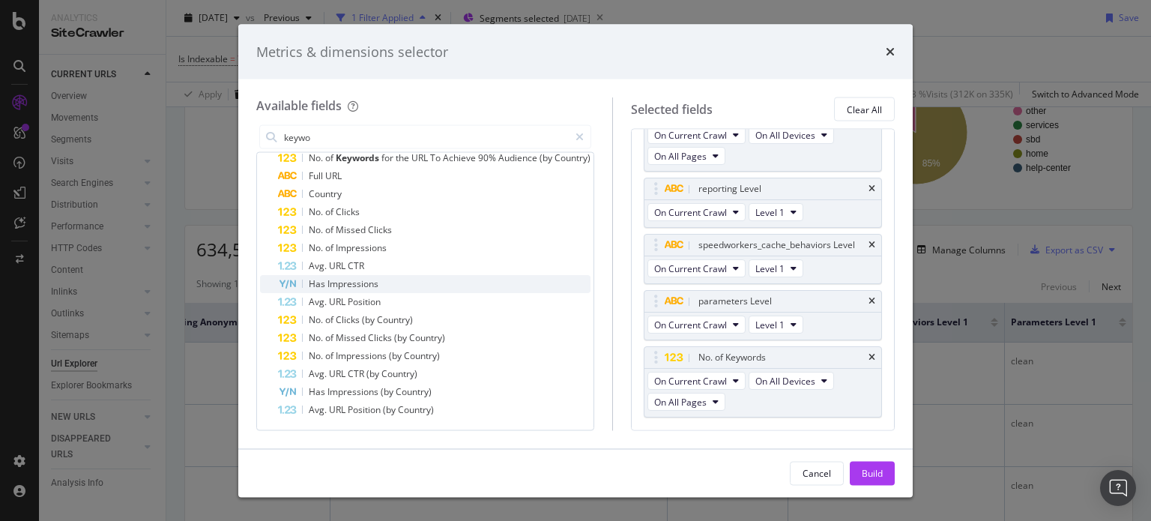
click at [317, 287] on span "Has" at bounding box center [318, 283] width 19 height 13
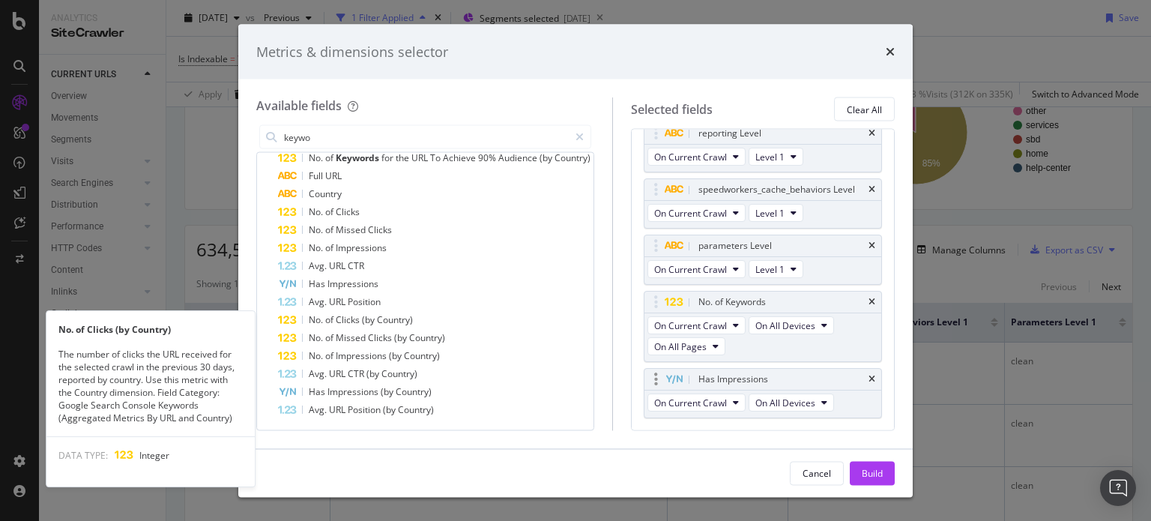
scroll to position [175, 0]
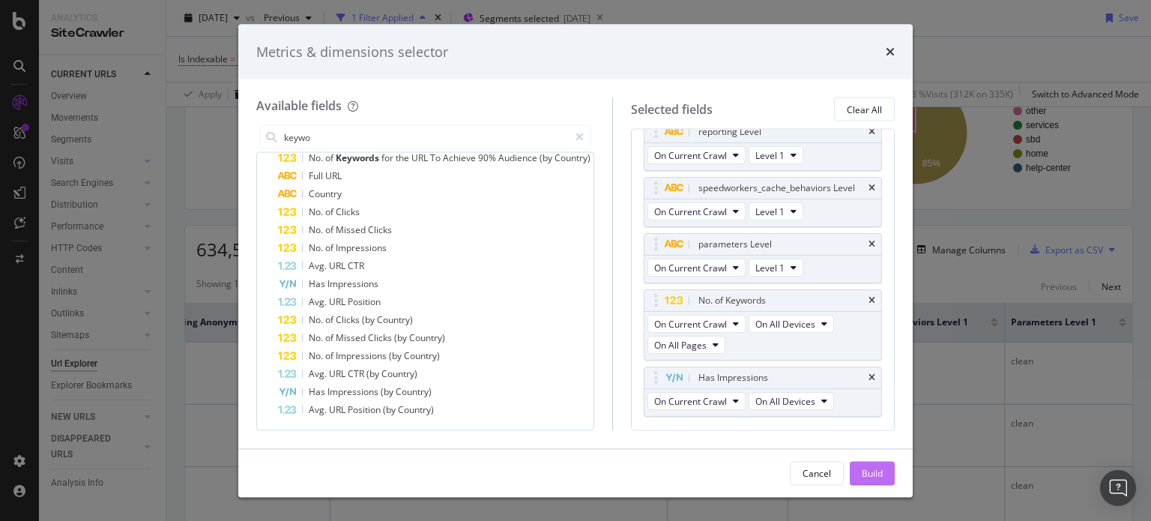
click at [868, 469] on div "Build" at bounding box center [872, 472] width 21 height 13
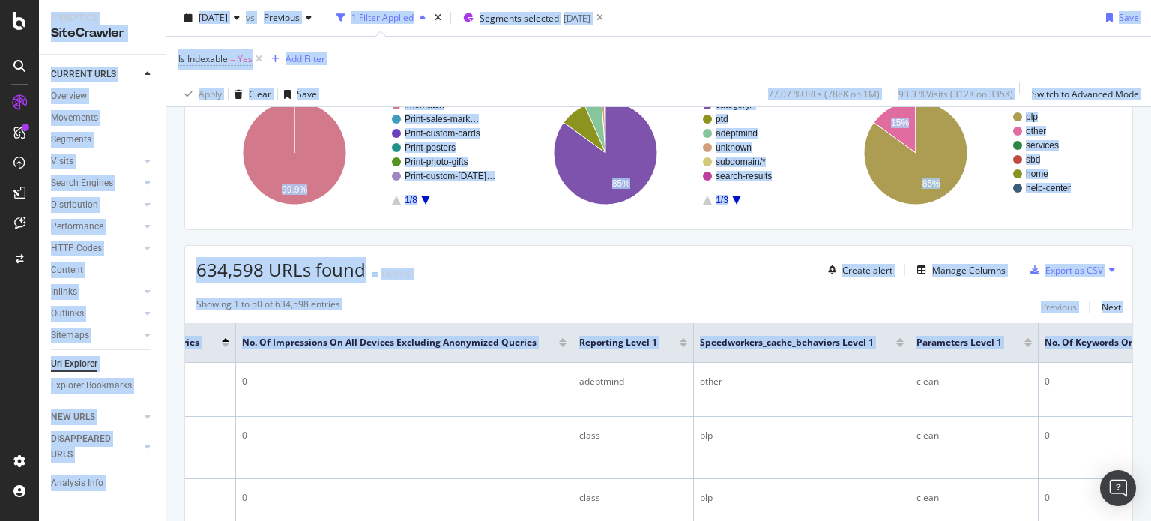
scroll to position [0, 907]
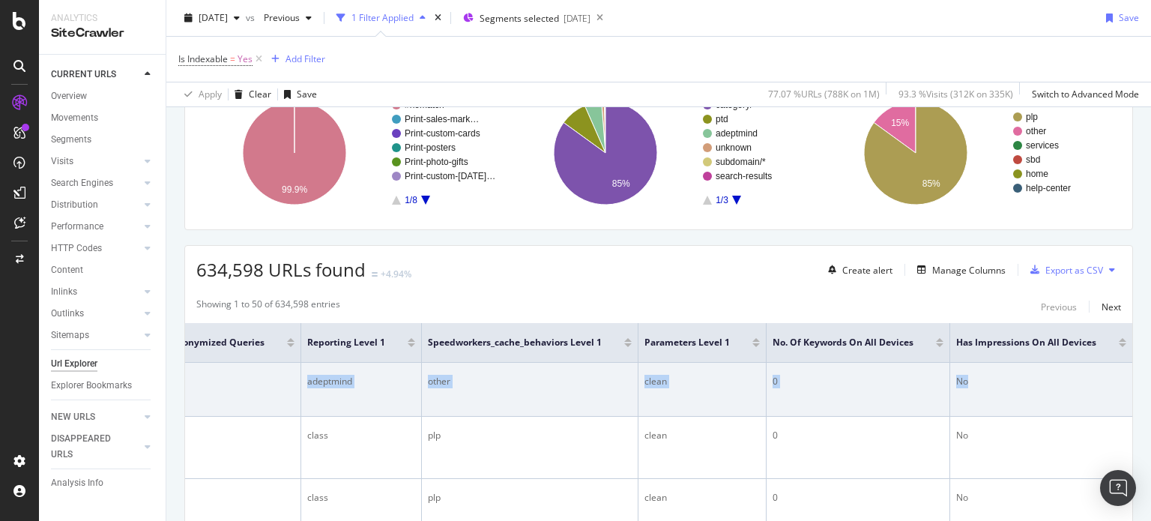
drag, startPoint x: 818, startPoint y: 383, endPoint x: 1010, endPoint y: 387, distance: 191.9
click at [1010, 387] on tr "Rustic Metal Bar Stools | Staples https://www.staples.com/buy/rustic-metal-bar-…" at bounding box center [207, 390] width 1852 height 54
click at [1010, 387] on td "No" at bounding box center [1041, 390] width 182 height 54
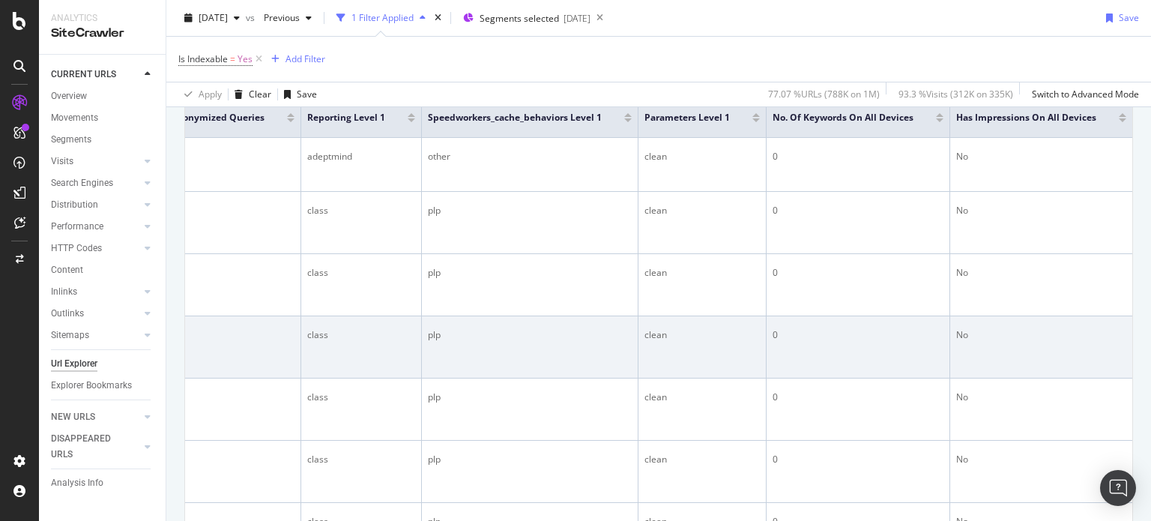
scroll to position [130, 0]
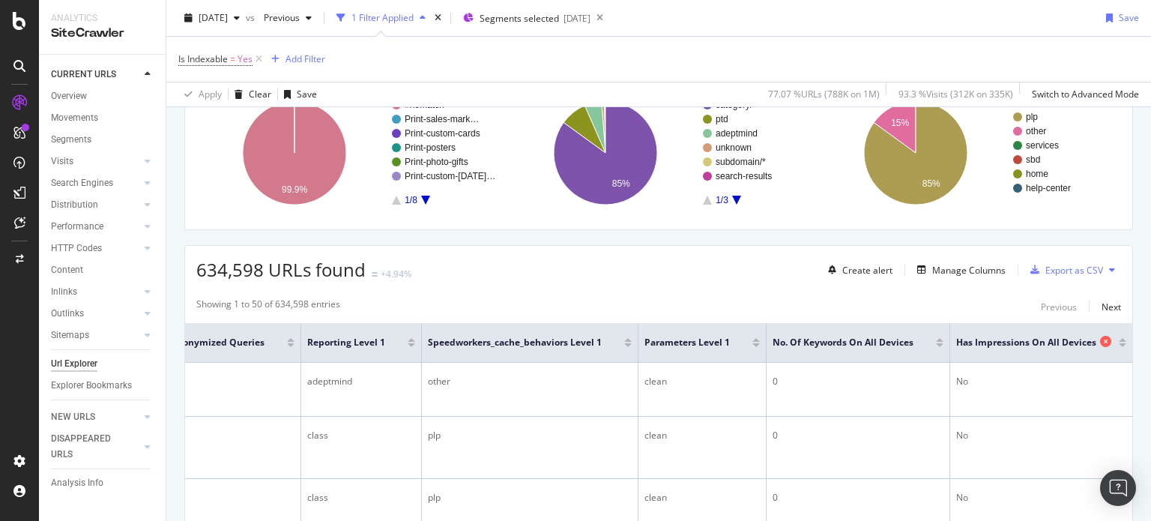
click at [1100, 341] on icon at bounding box center [1105, 341] width 11 height 11
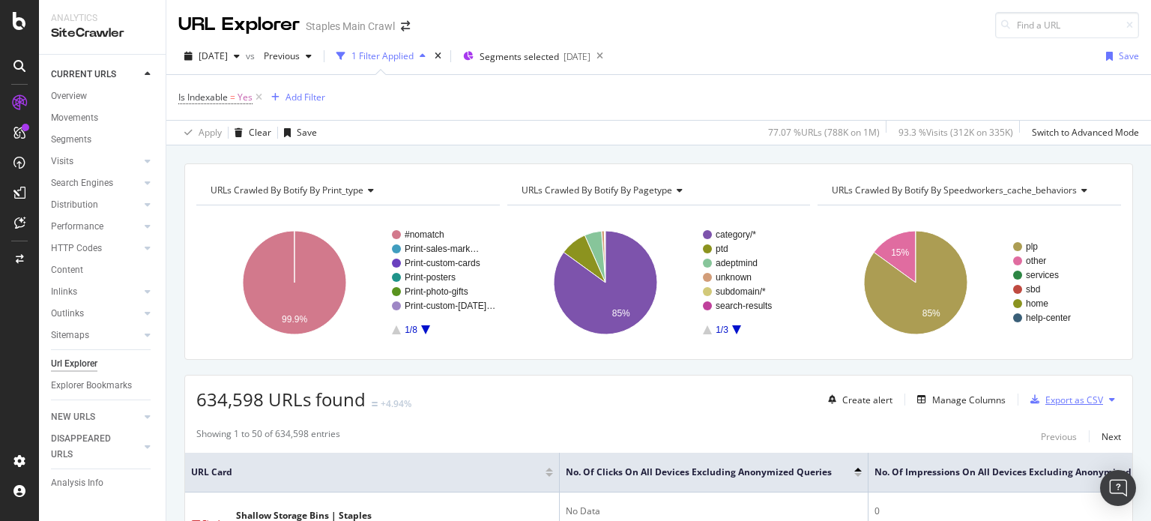
click at [1060, 393] on div "Export as CSV" at bounding box center [1074, 399] width 58 height 13
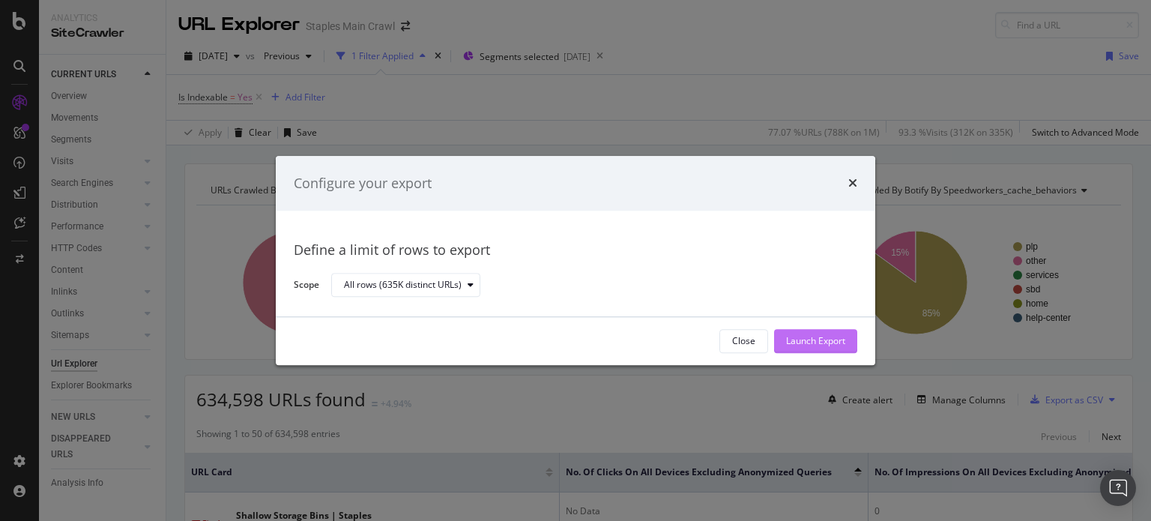
click at [803, 338] on div "Launch Export" at bounding box center [815, 341] width 59 height 13
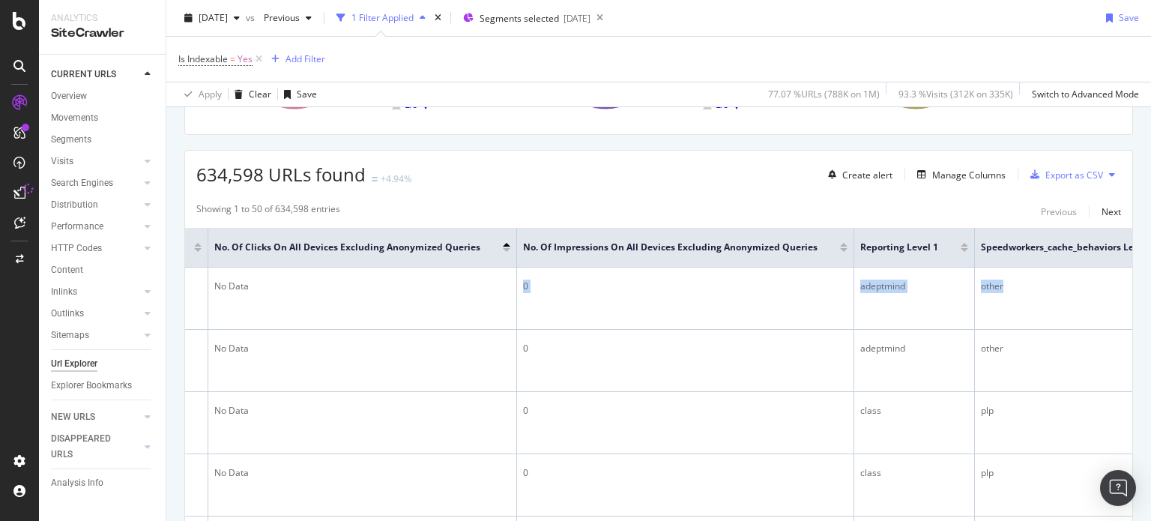
scroll to position [0, 701]
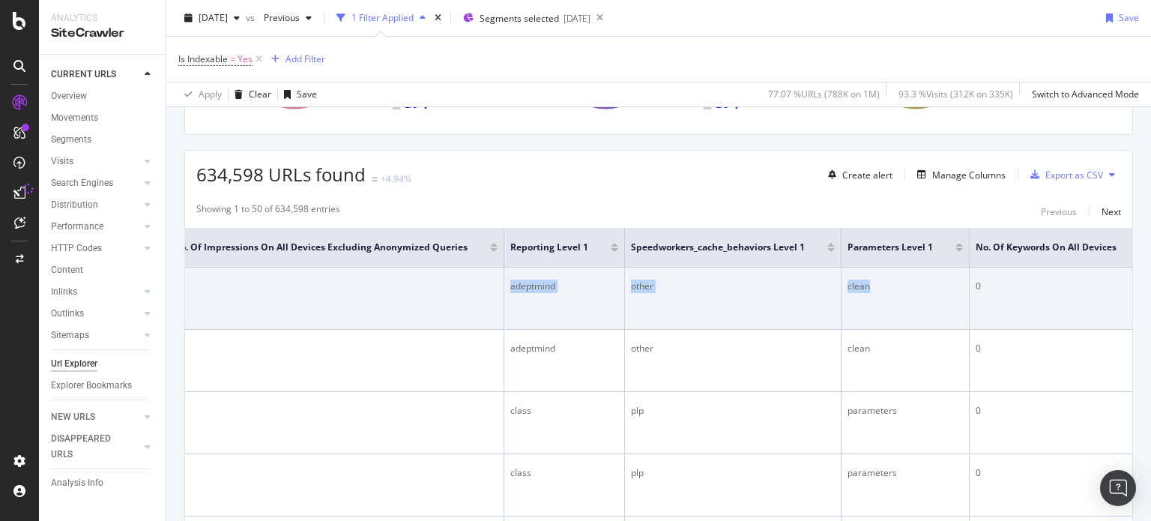
drag, startPoint x: 792, startPoint y: 294, endPoint x: 898, endPoint y: 291, distance: 106.4
click at [898, 291] on tr "Shallow Storage Bins | Staples https://www.staples.com/buy/shallow-storage-bins…" at bounding box center [318, 299] width 1669 height 62
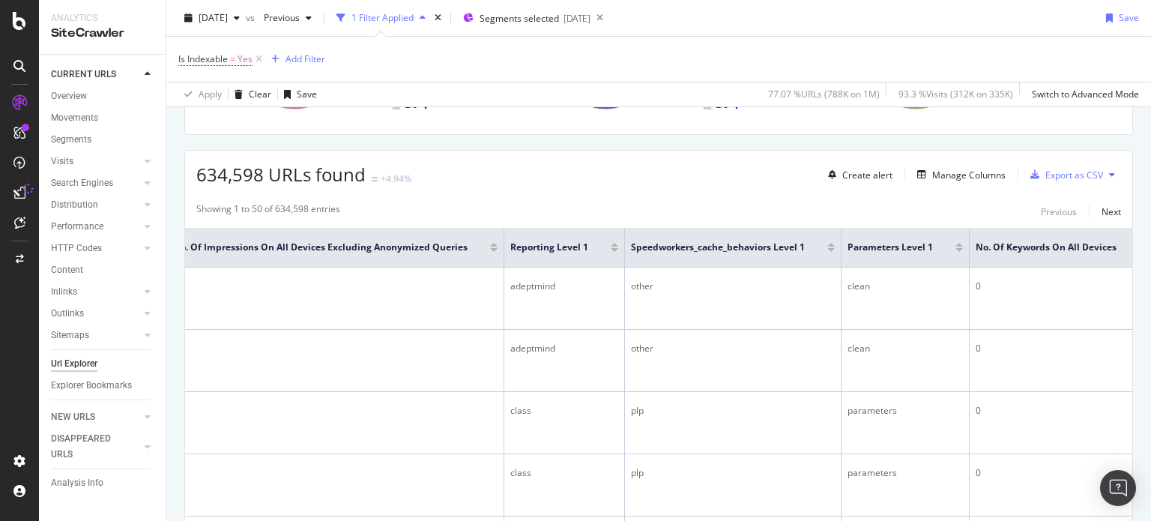
click at [704, 175] on div "634,598 URLs found +4.94% Create alert Manage Columns Export as CSV" at bounding box center [658, 169] width 947 height 37
click at [950, 176] on div "Manage Columns" at bounding box center [968, 175] width 73 height 13
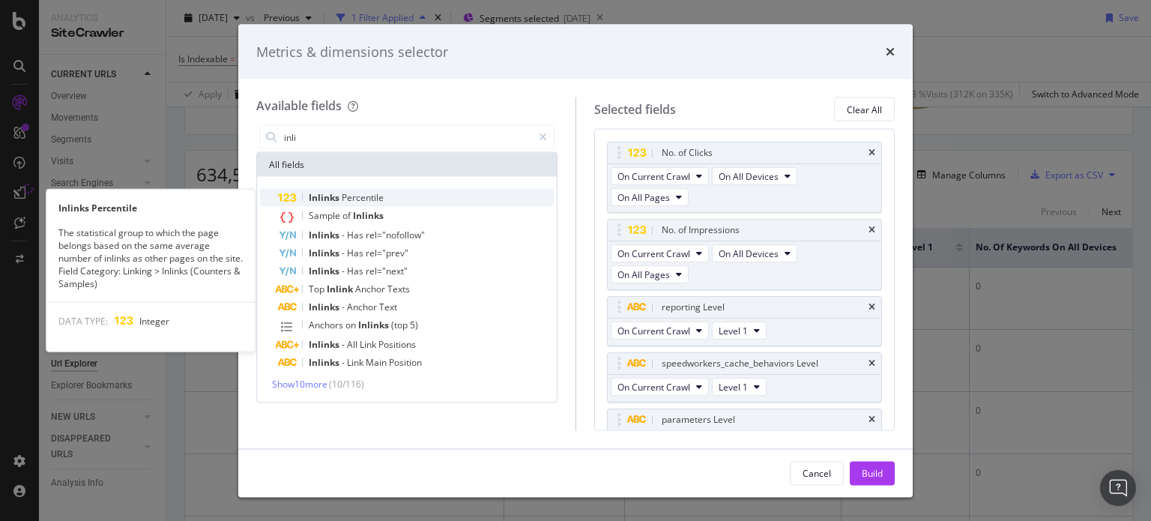
type input "inli"
click at [357, 198] on span "Percentile" at bounding box center [363, 197] width 42 height 13
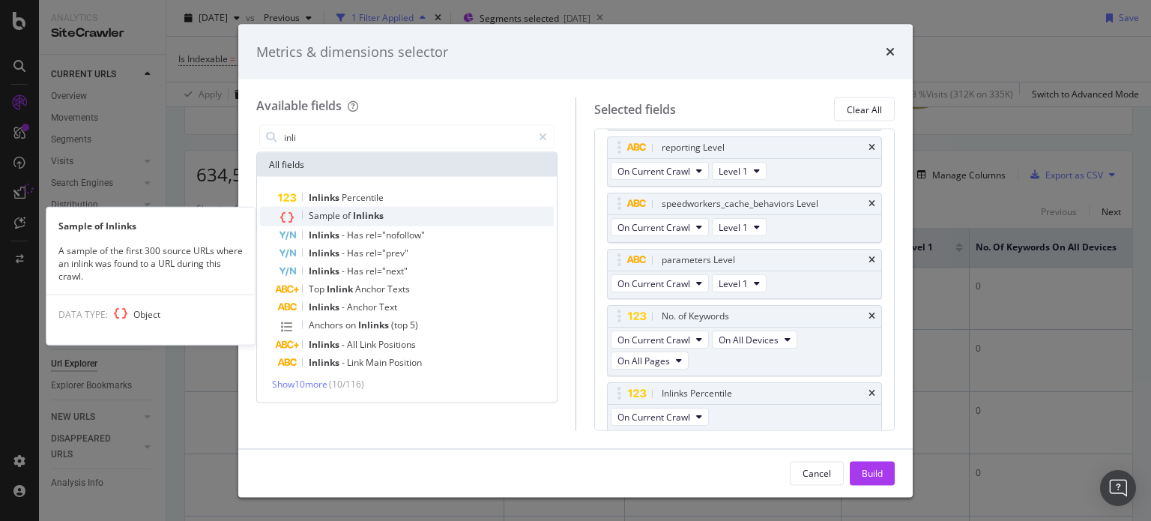
scroll to position [160, 0]
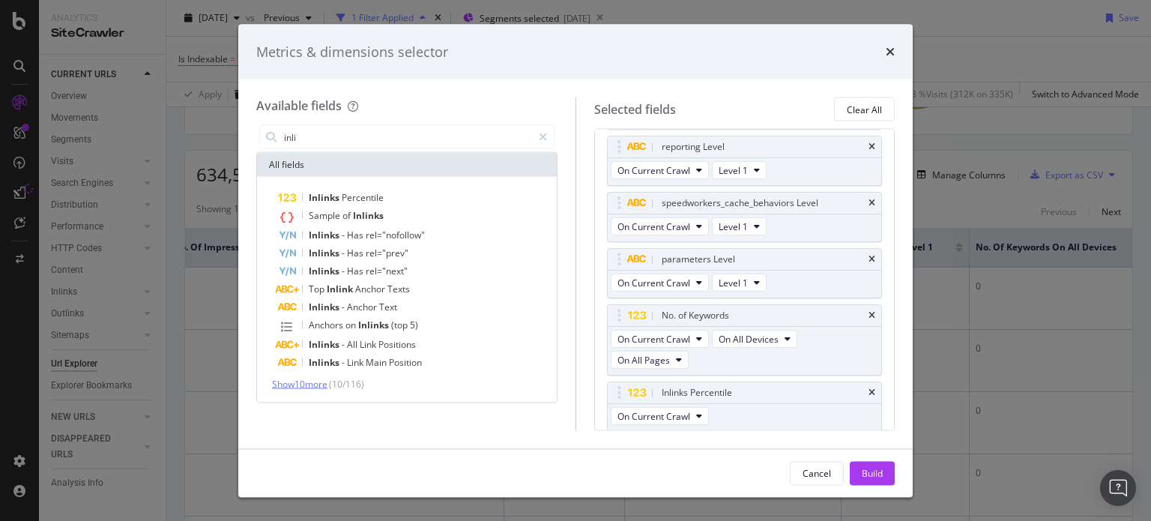
click at [308, 383] on span "Show 10 more" at bounding box center [299, 384] width 55 height 13
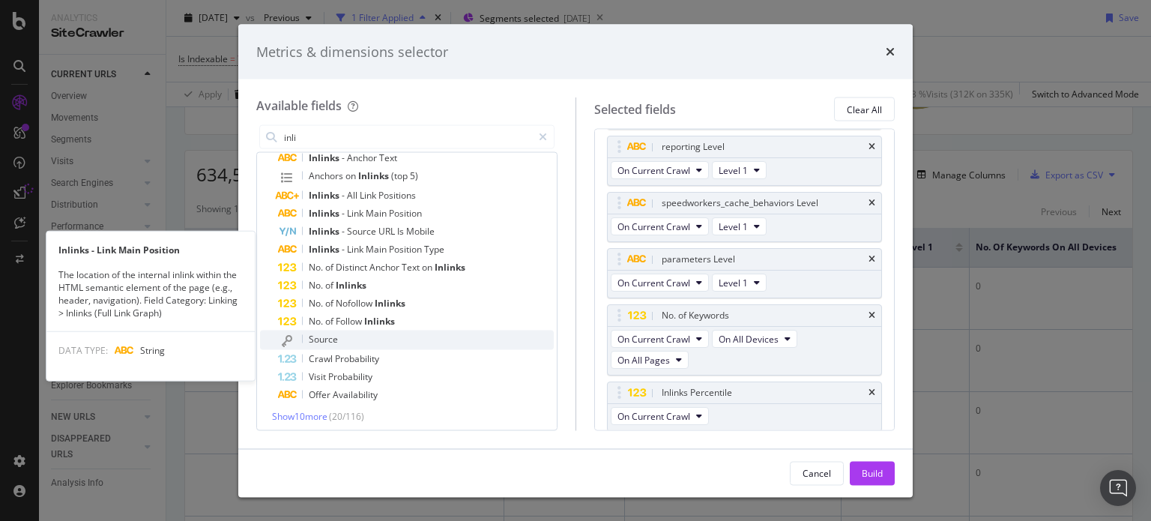
scroll to position [150, 0]
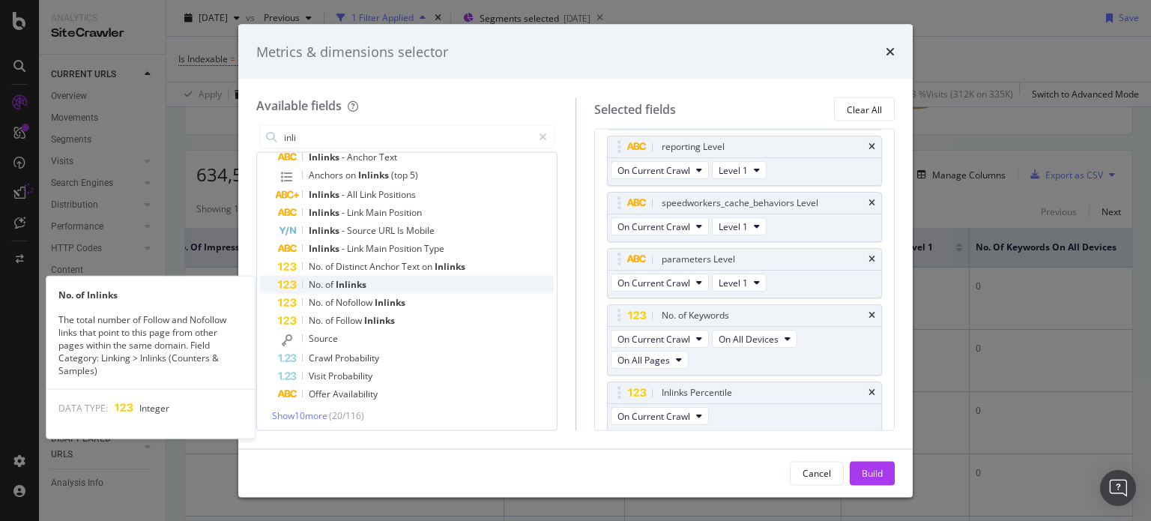
click at [362, 286] on span "Inlinks" at bounding box center [351, 284] width 31 height 13
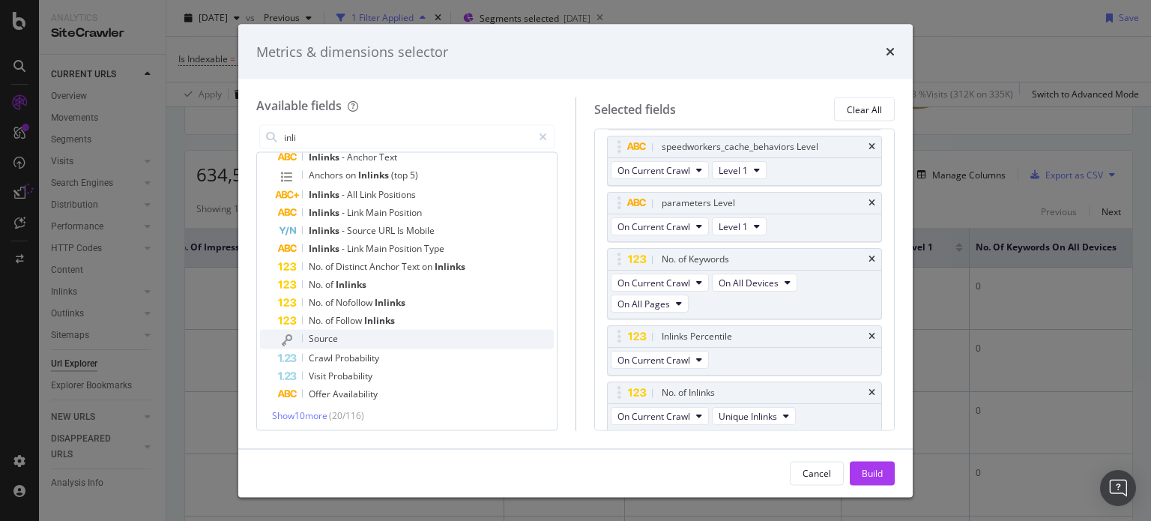
click at [445, 334] on div "Source" at bounding box center [416, 339] width 276 height 19
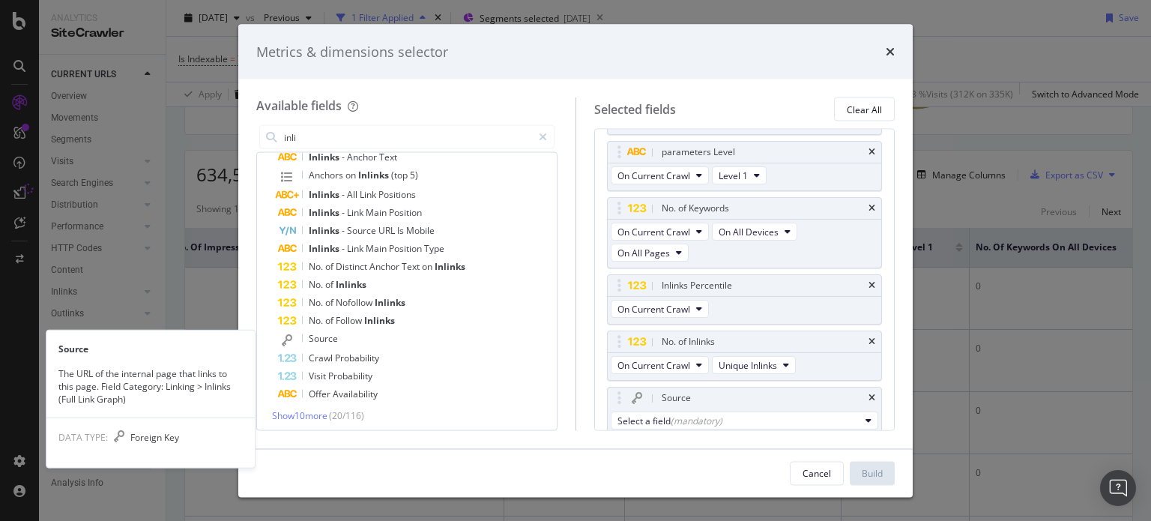
scroll to position [268, 0]
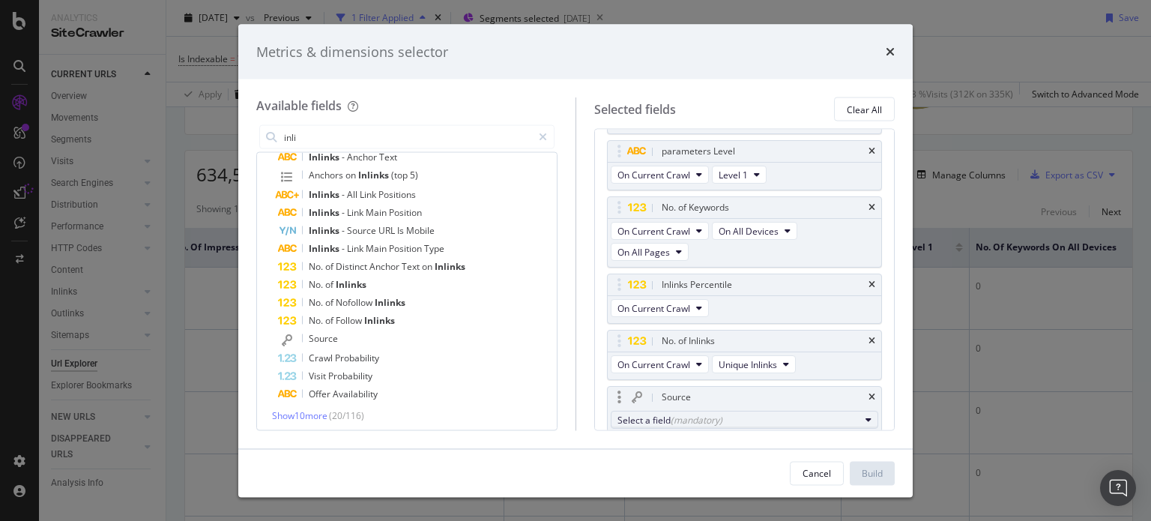
click at [734, 426] on div "Select a field (mandatory)" at bounding box center [745, 420] width 274 height 24
click at [731, 419] on div "Select a field (mandatory)" at bounding box center [738, 420] width 243 height 13
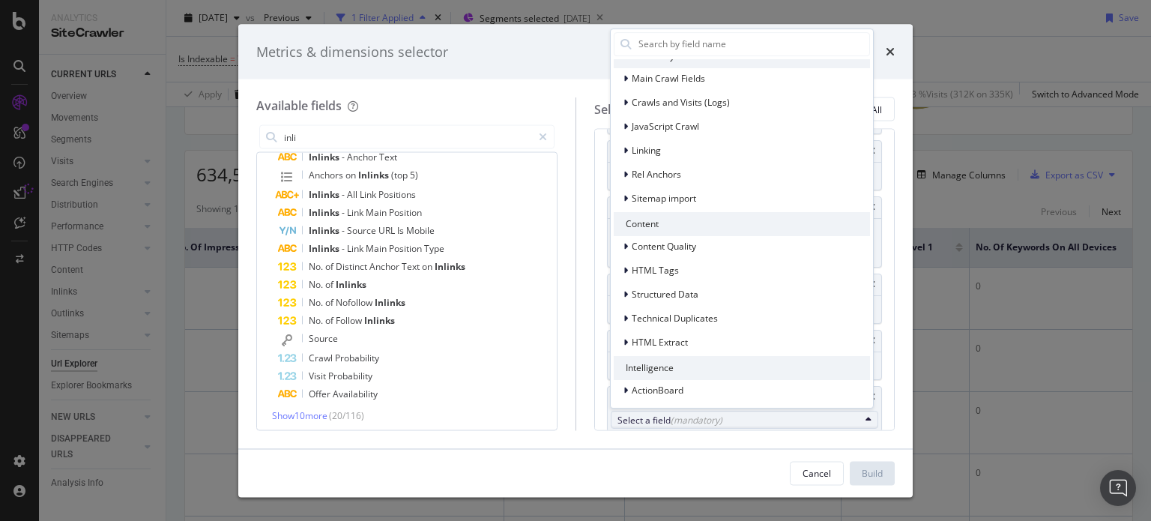
scroll to position [253, 0]
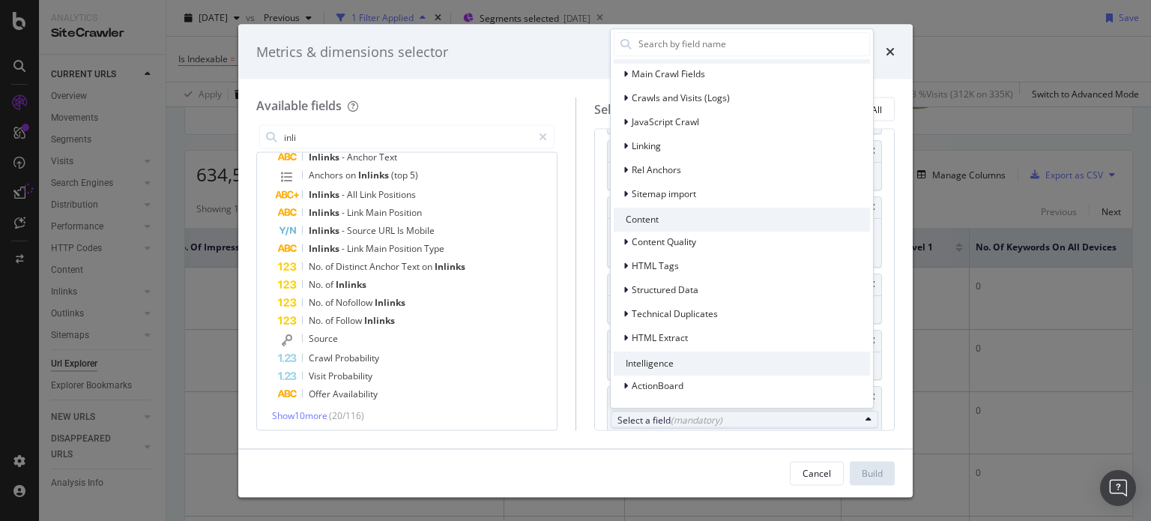
drag, startPoint x: 572, startPoint y: 437, endPoint x: 626, endPoint y: 426, distance: 55.1
click at [572, 437] on div "Available fields inli All fields Inlinks Percentile Sample of Inlinks Inlinks -…" at bounding box center [575, 263] width 674 height 369
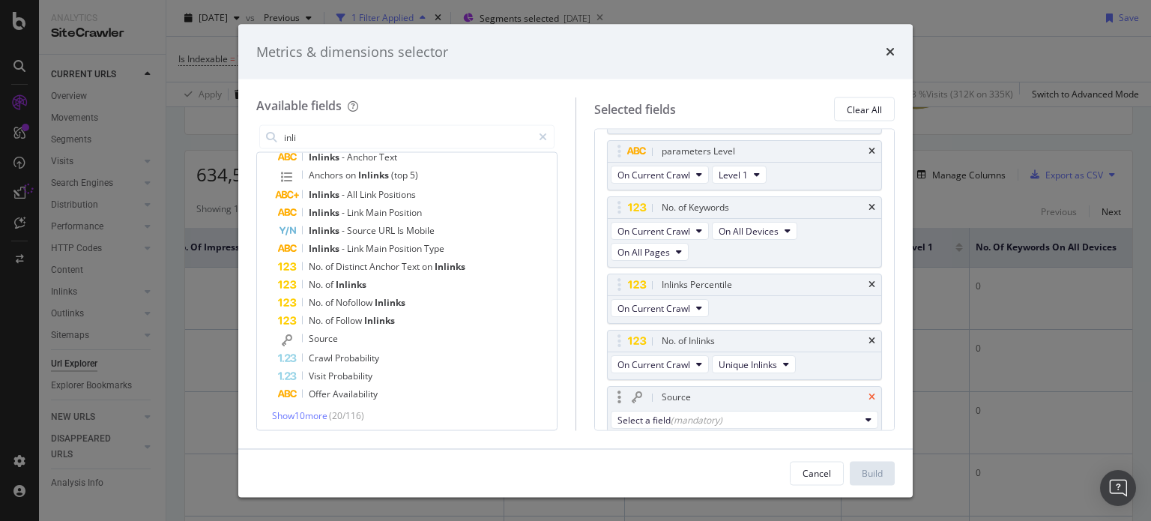
click at [868, 393] on icon "times" at bounding box center [871, 397] width 7 height 9
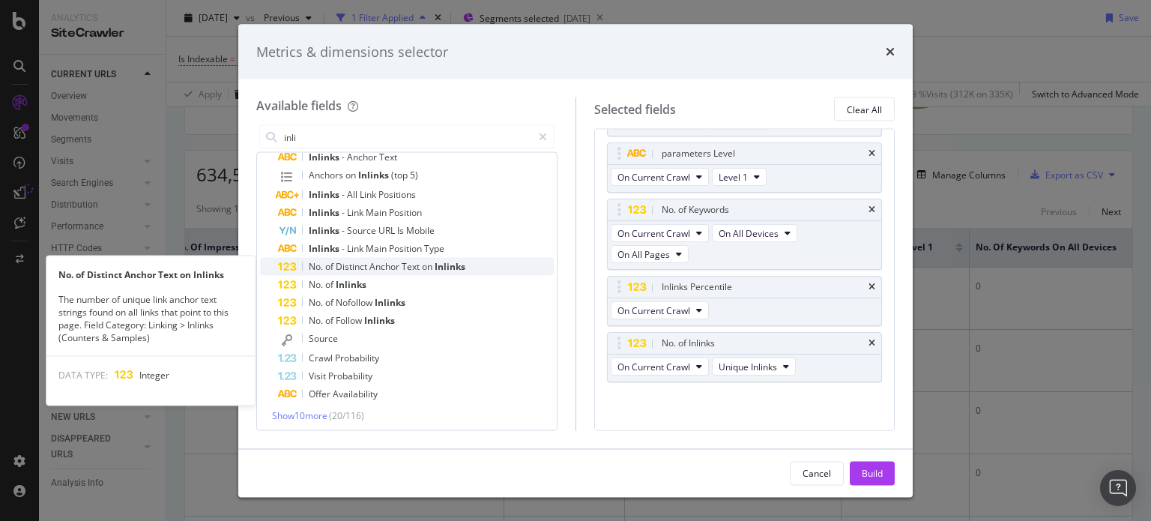
scroll to position [153, 0]
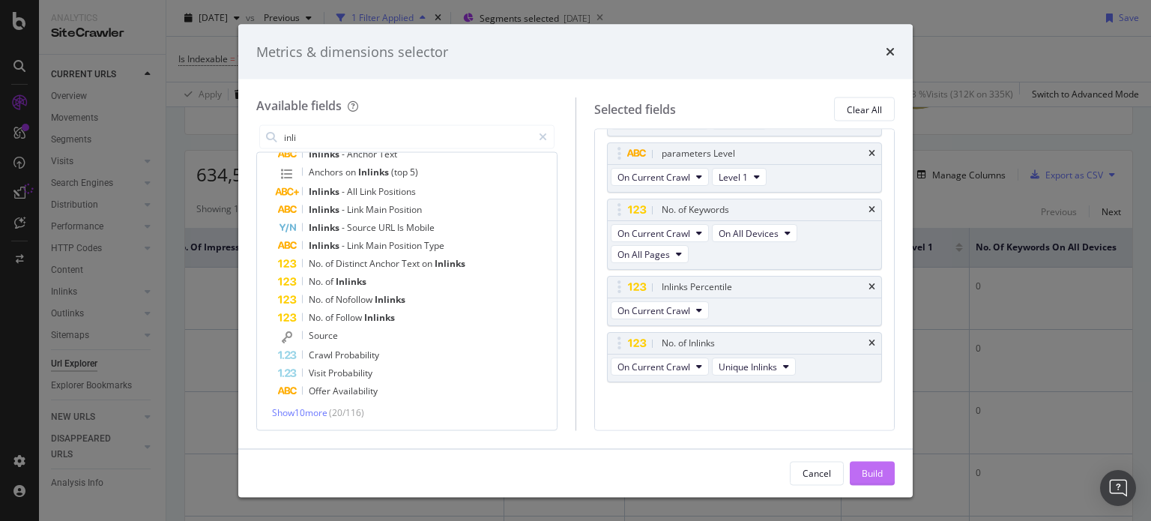
click at [867, 462] on div "Build" at bounding box center [872, 473] width 21 height 22
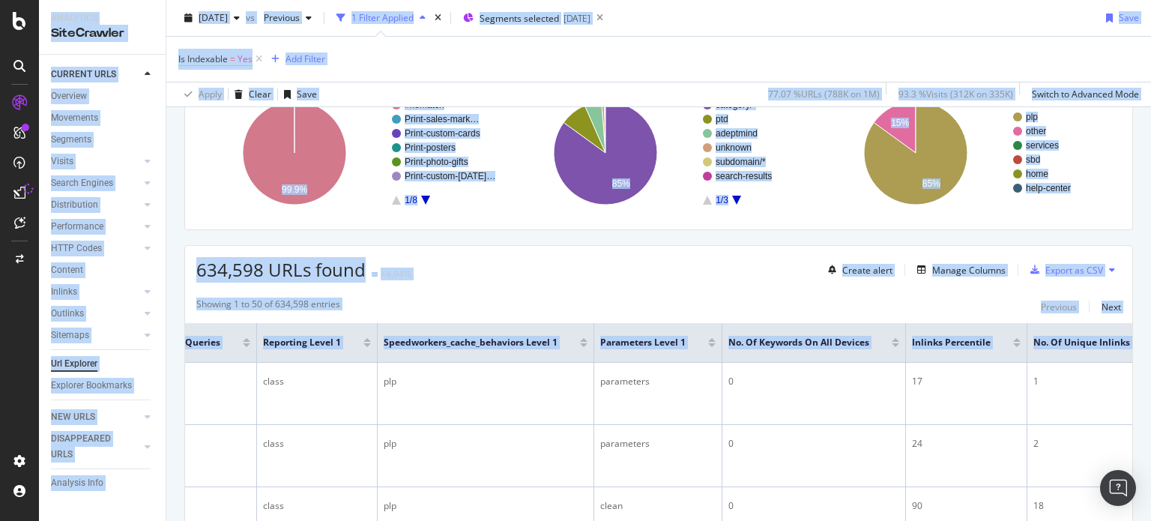
scroll to position [0, 983]
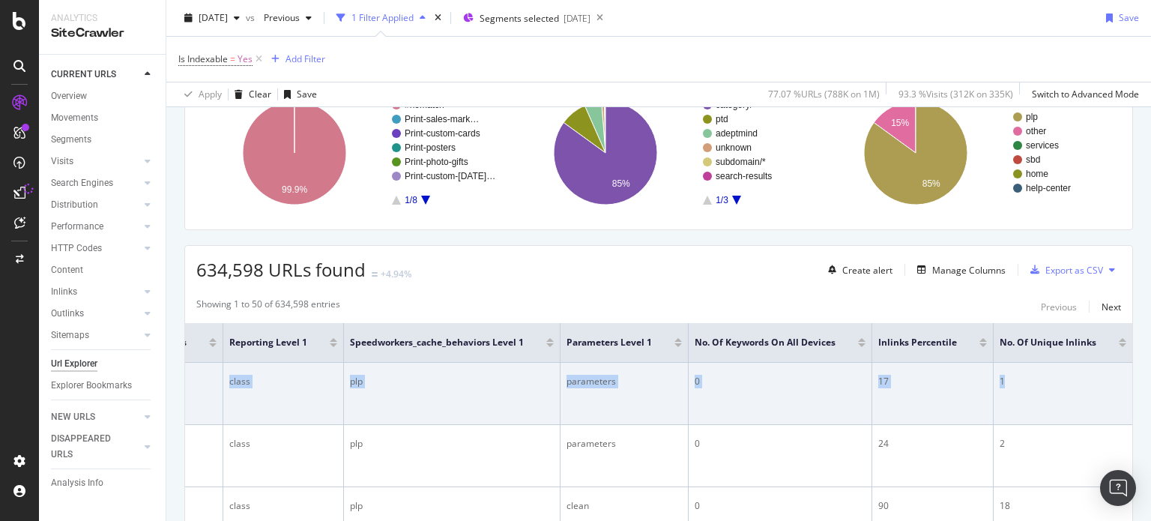
drag, startPoint x: 695, startPoint y: 378, endPoint x: 1029, endPoint y: 384, distance: 334.2
click at [1029, 384] on tr "USB/Ethernet Firewall Devices | Staples https://www.staples.com/USB-Ethernet-Fi…" at bounding box center [167, 394] width 1929 height 62
click at [943, 392] on td "17" at bounding box center [932, 394] width 121 height 62
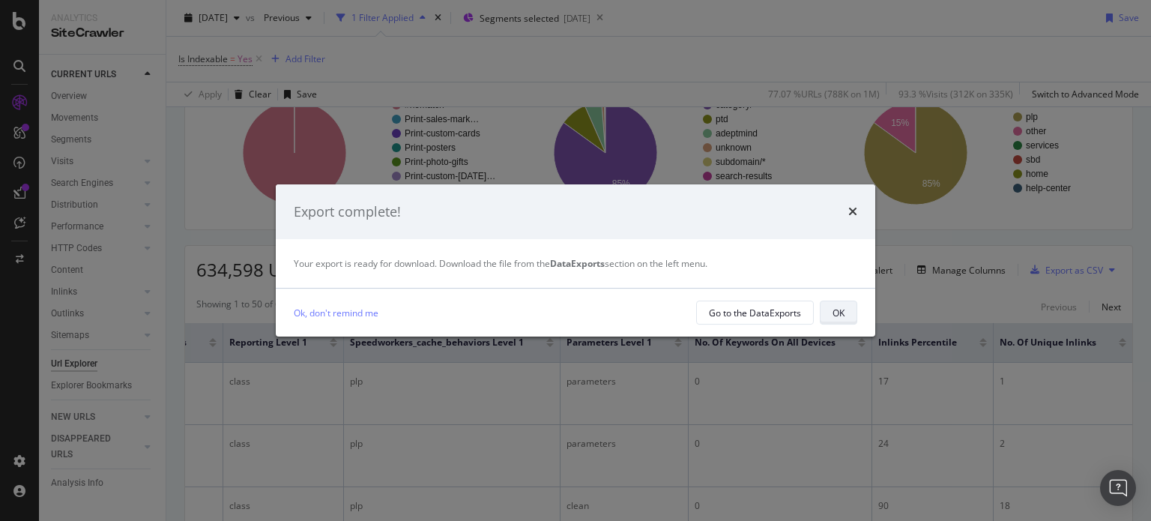
click at [823, 310] on button "OK" at bounding box center [838, 312] width 37 height 24
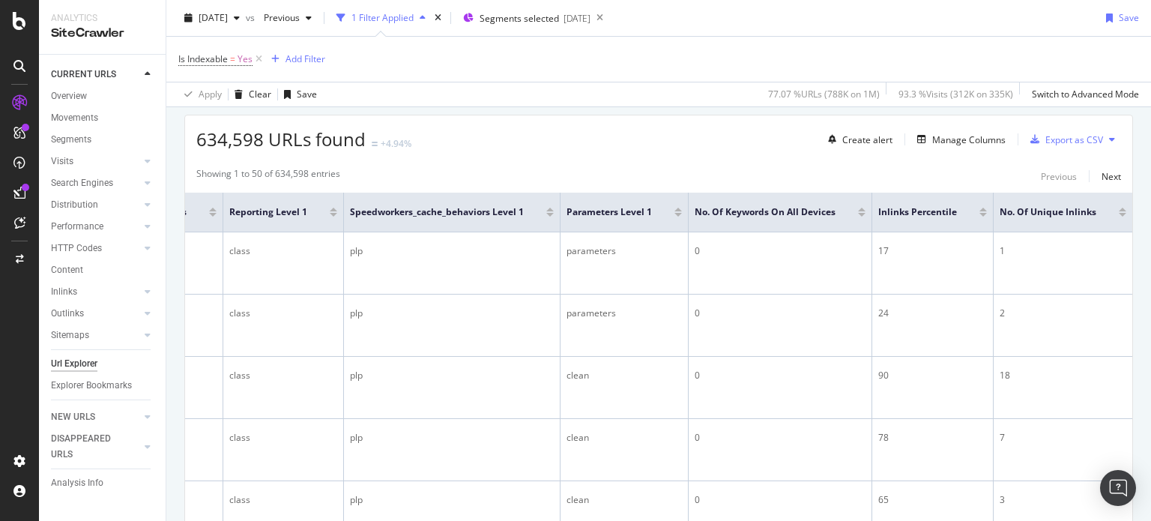
scroll to position [1, 0]
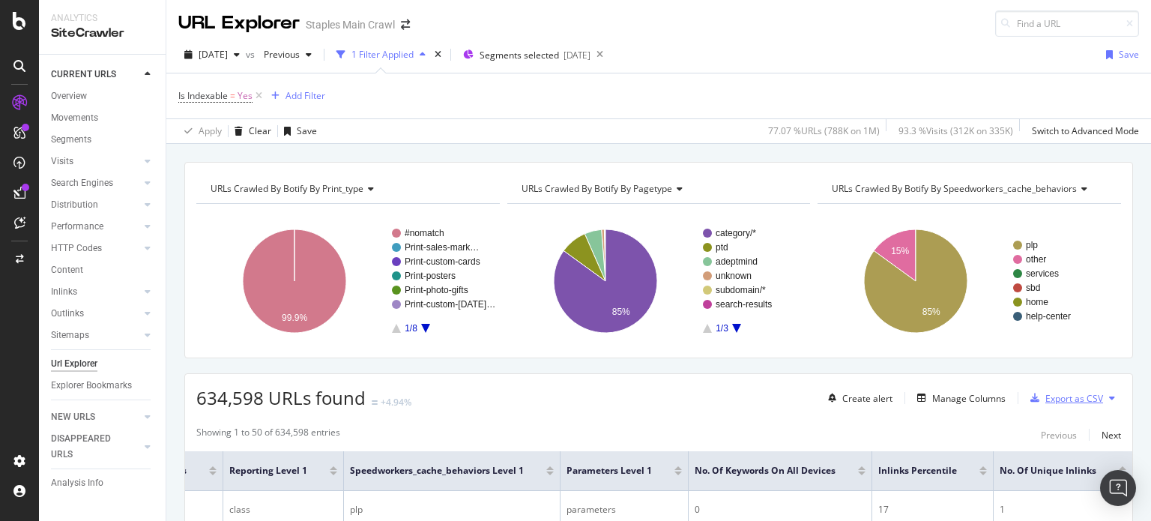
click at [1069, 399] on div "Export as CSV" at bounding box center [1074, 398] width 58 height 13
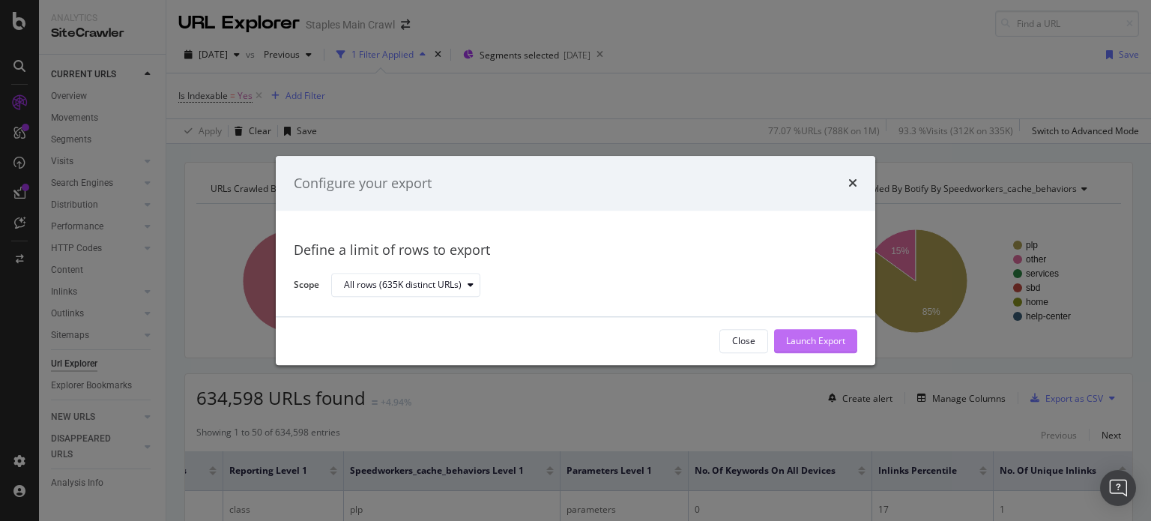
click at [838, 337] on div "Launch Export" at bounding box center [815, 341] width 59 height 13
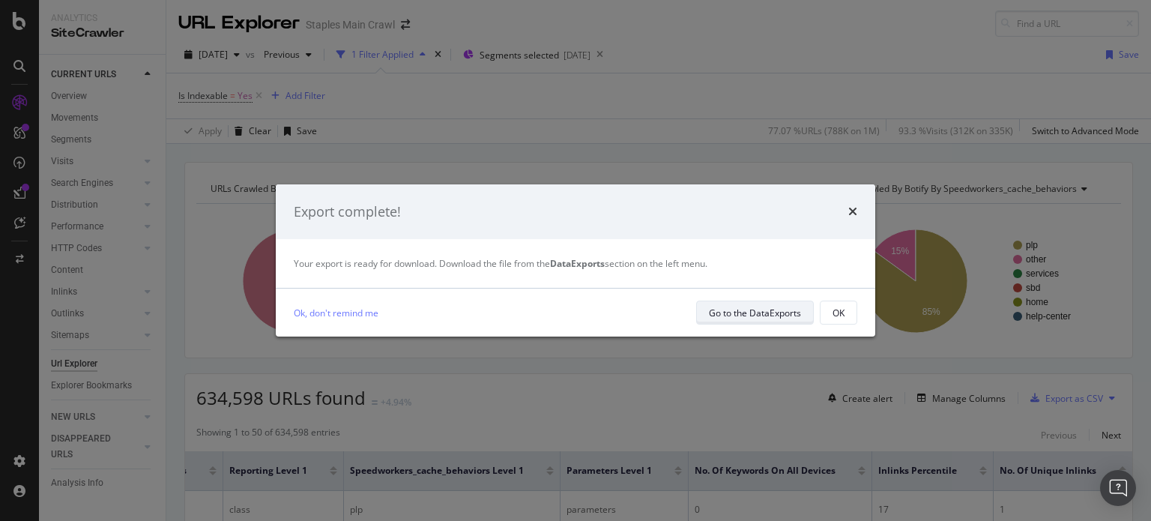
click at [747, 313] on div "Go to the DataExports" at bounding box center [755, 312] width 92 height 13
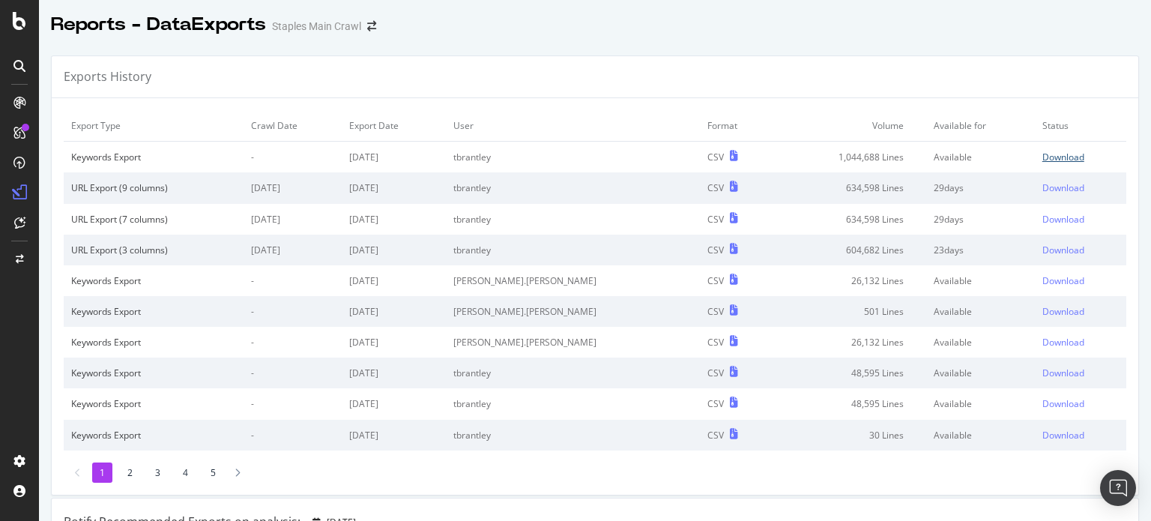
click at [1042, 159] on div "Download" at bounding box center [1063, 157] width 42 height 13
click at [1044, 187] on div "Download" at bounding box center [1063, 187] width 42 height 13
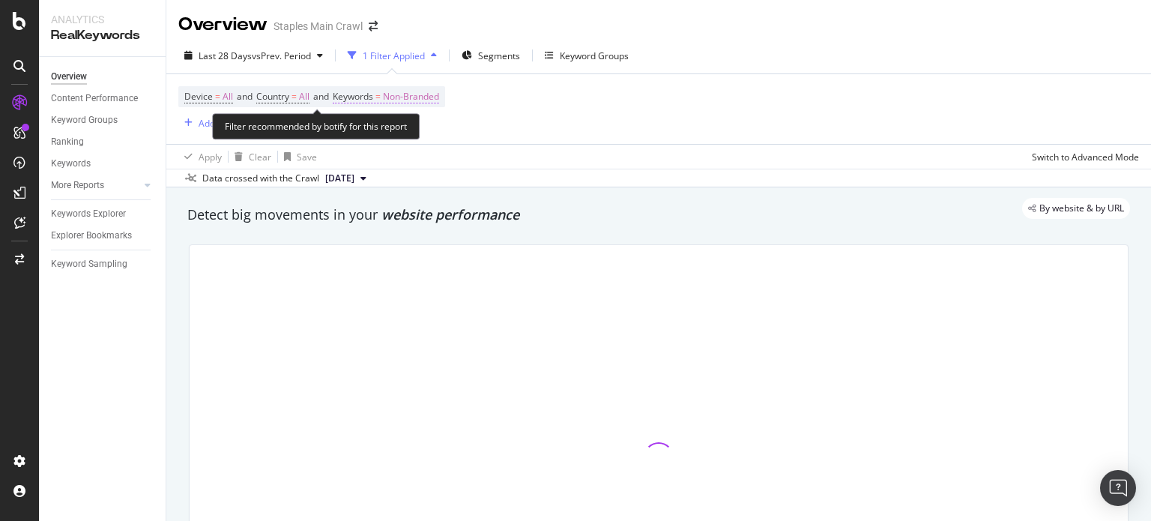
click at [396, 94] on span "Non-Branded" at bounding box center [411, 96] width 56 height 21
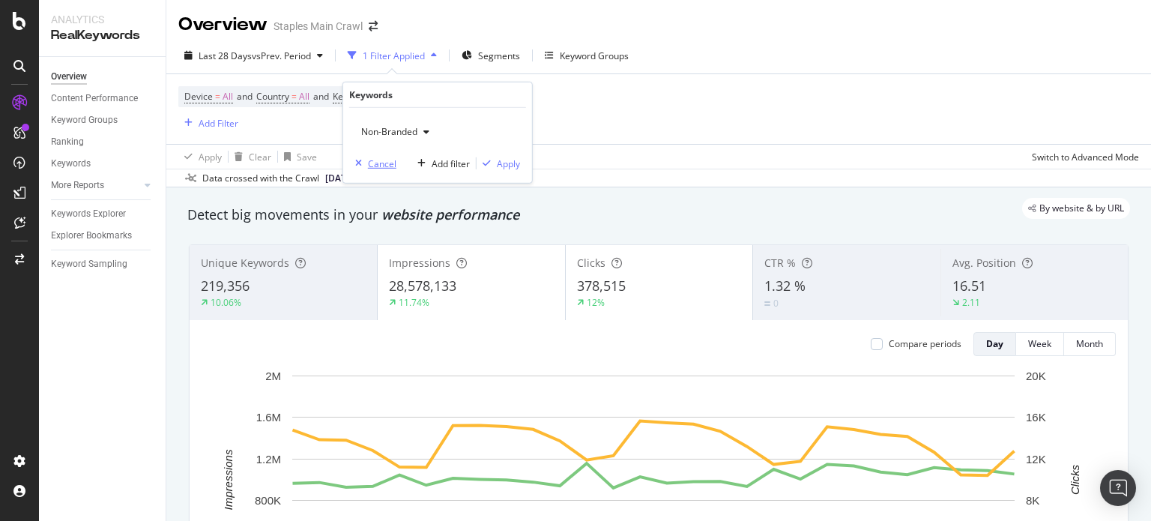
click at [391, 158] on div "Cancel" at bounding box center [382, 163] width 28 height 13
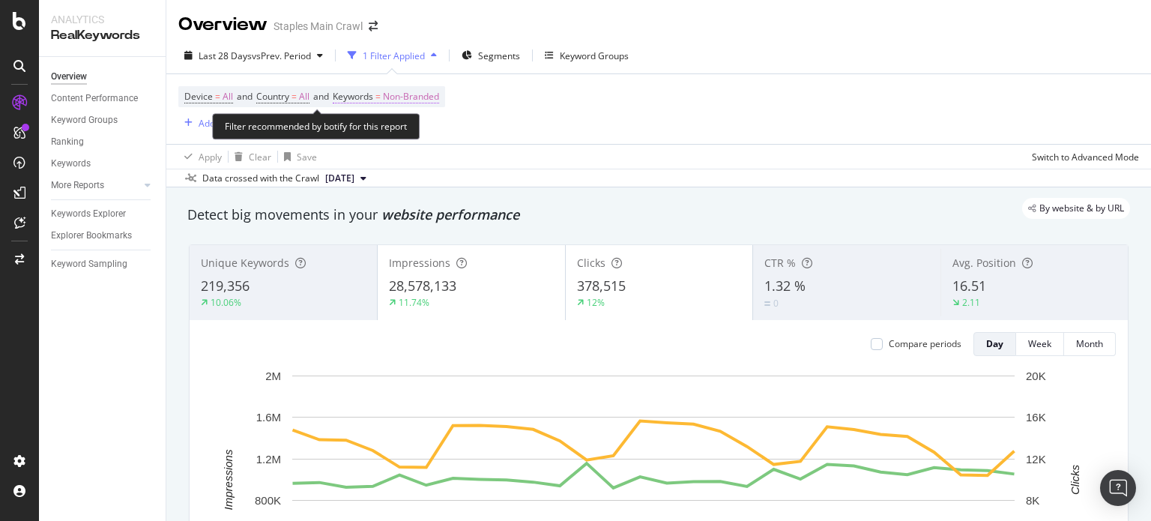
click at [344, 93] on span "Keywords" at bounding box center [353, 96] width 40 height 13
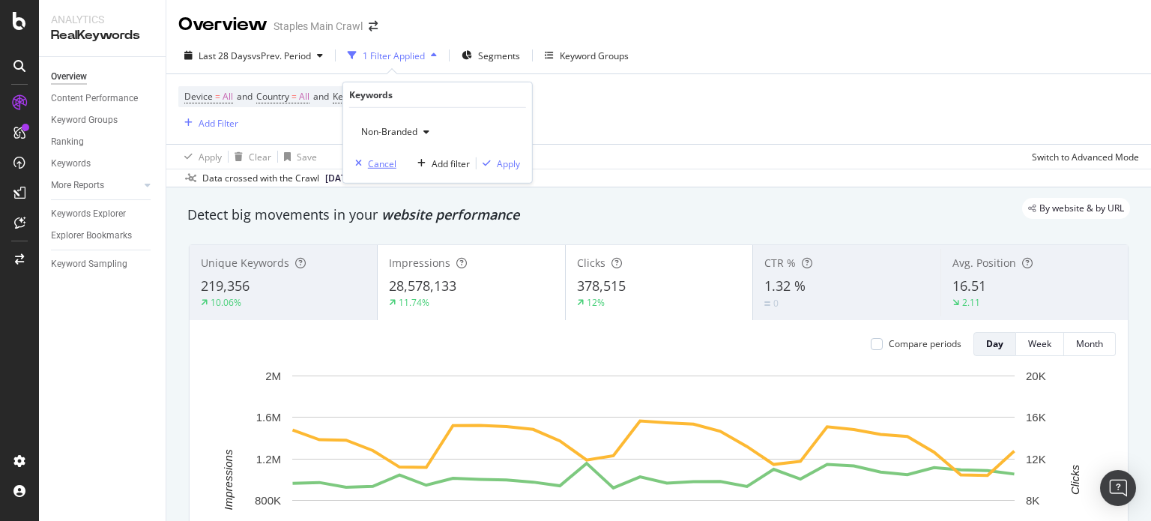
click at [384, 161] on div "Cancel" at bounding box center [382, 163] width 28 height 13
click at [207, 117] on div "Add Filter" at bounding box center [219, 123] width 40 height 13
drag, startPoint x: 643, startPoint y: 128, endPoint x: 590, endPoint y: 123, distance: 53.5
click at [641, 128] on div "Device = All and Country = All and Keywords = Non-Branded Add Filter" at bounding box center [658, 109] width 961 height 70
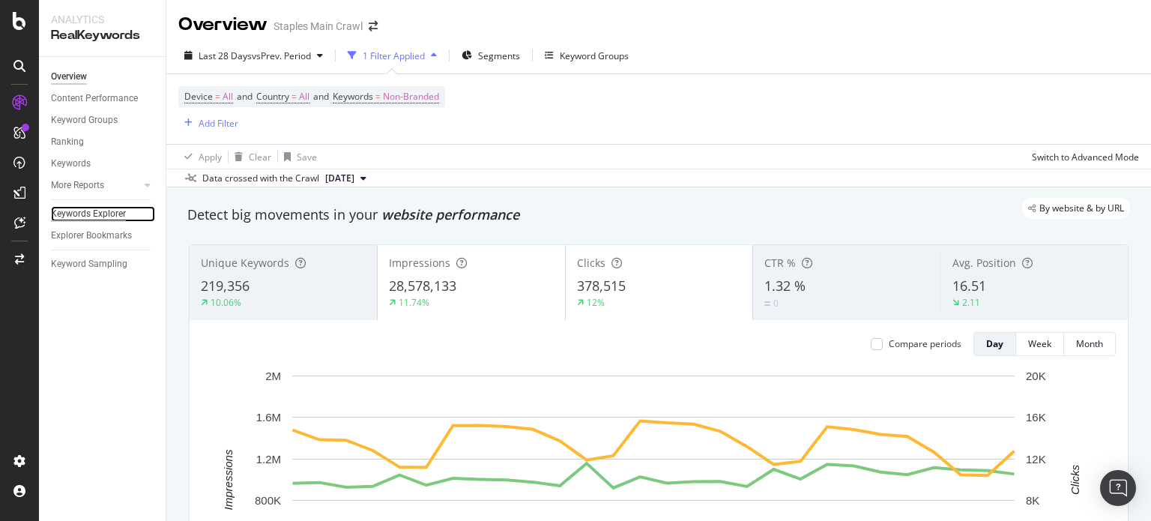
click at [74, 209] on div "Keywords Explorer" at bounding box center [88, 214] width 75 height 16
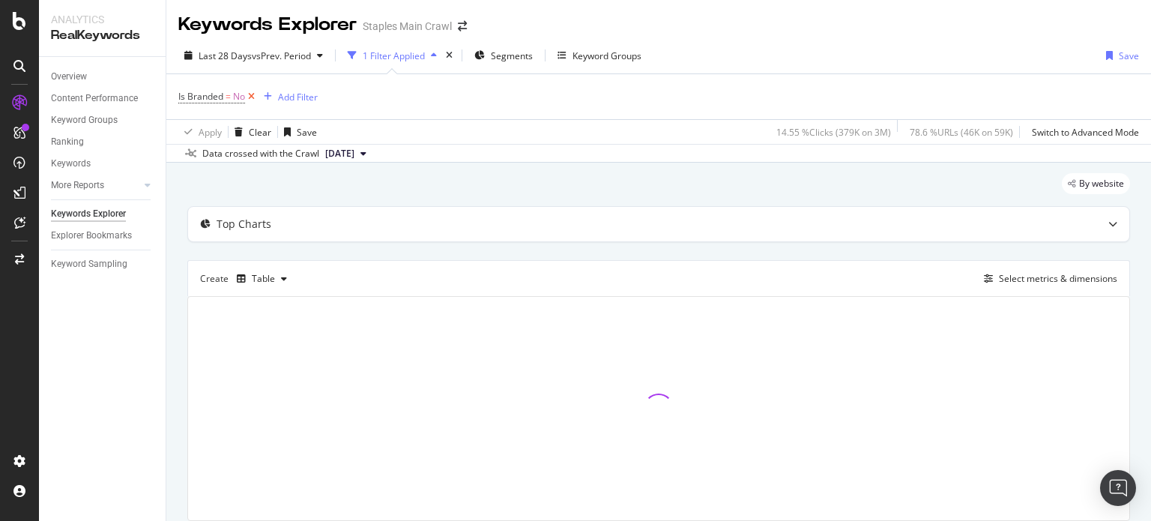
click at [252, 94] on icon at bounding box center [251, 96] width 13 height 15
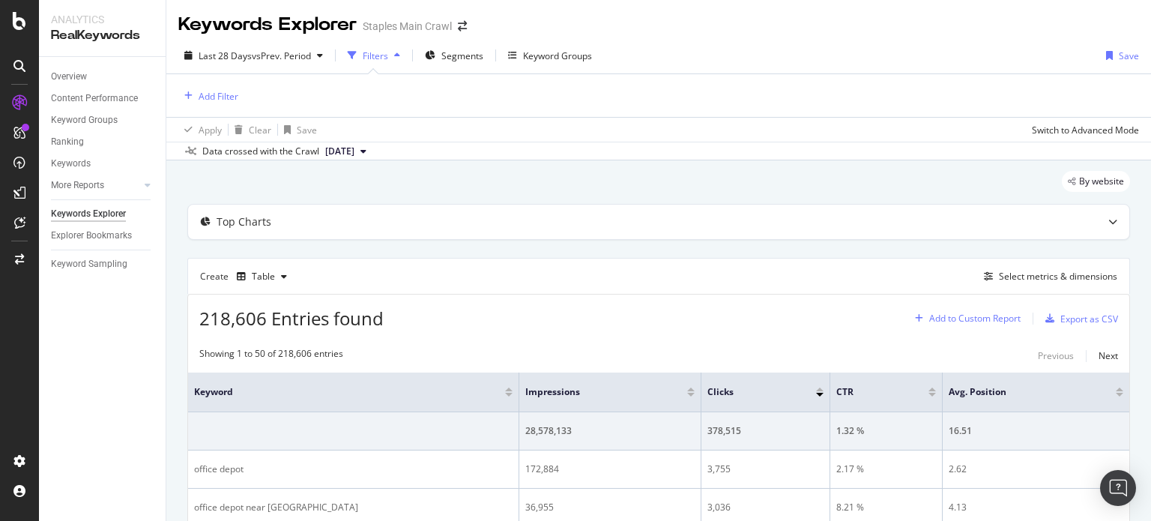
click at [979, 318] on div "Add to Custom Report" at bounding box center [974, 318] width 91 height 9
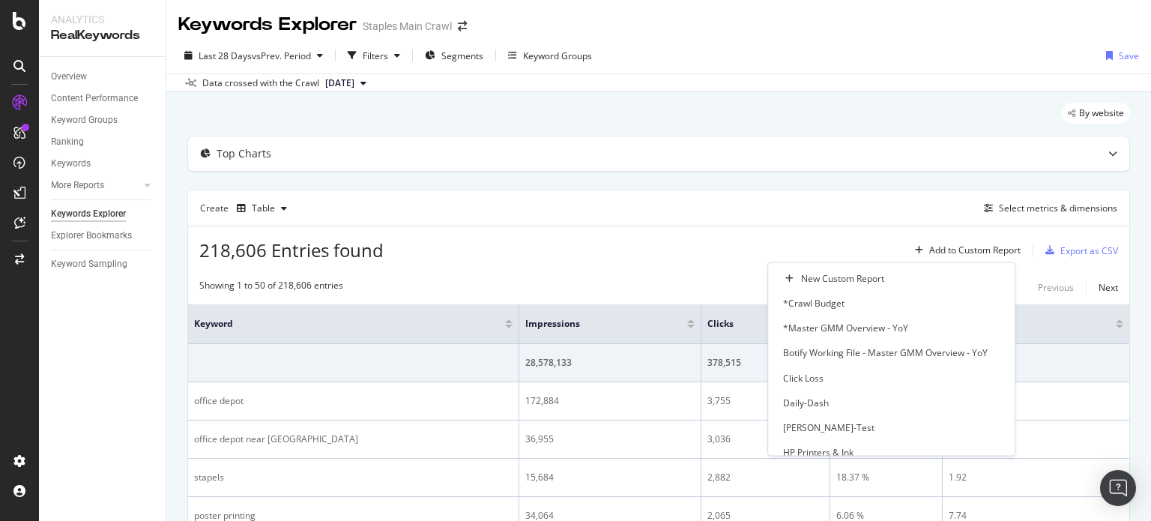
click at [812, 221] on div "Create Table Select metrics & dimensions" at bounding box center [658, 208] width 943 height 36
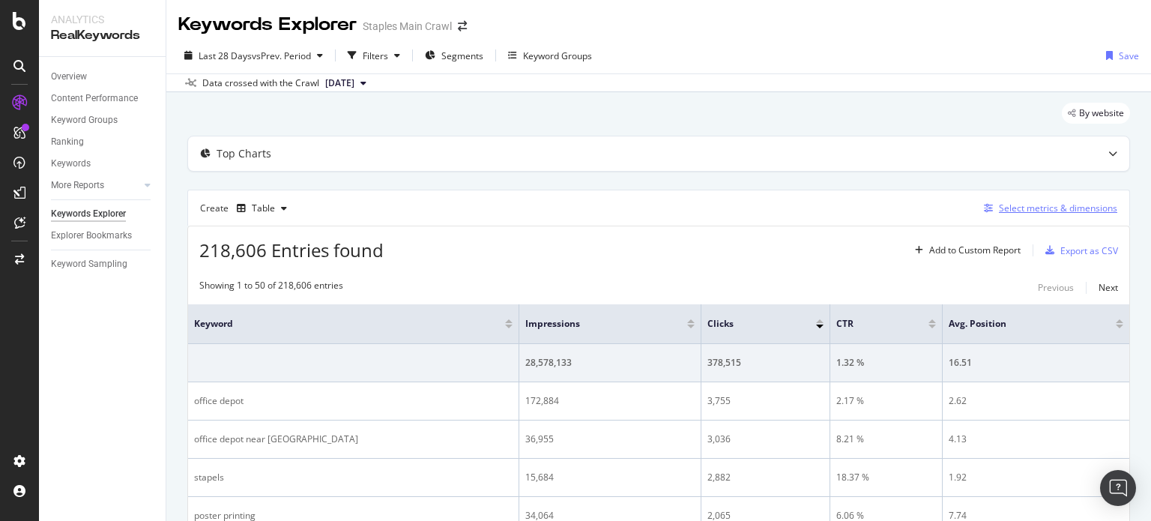
click at [1025, 208] on div "Select metrics & dimensions" at bounding box center [1058, 208] width 118 height 13
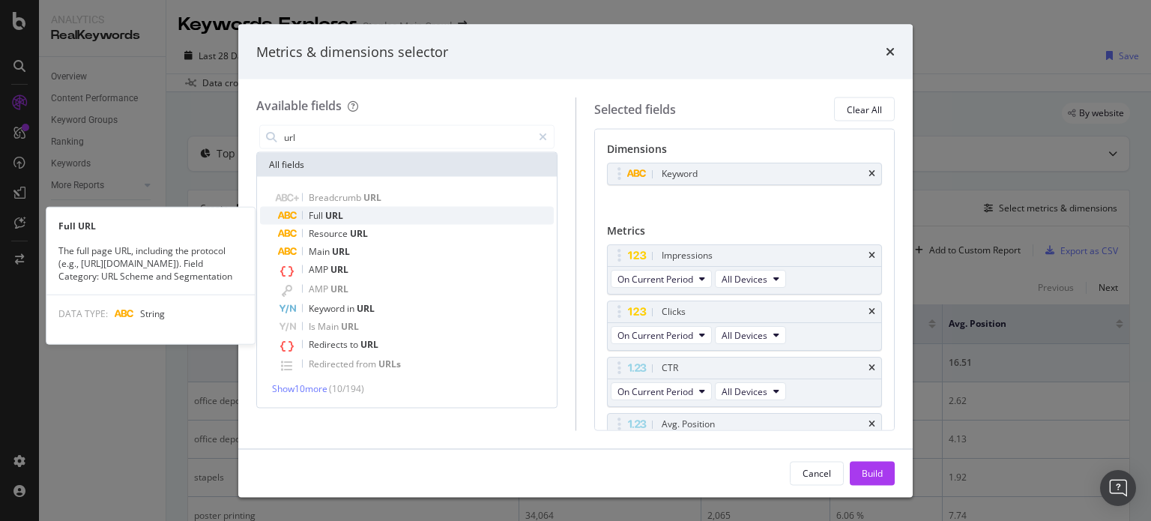
click at [332, 218] on span "URL" at bounding box center [334, 215] width 18 height 13
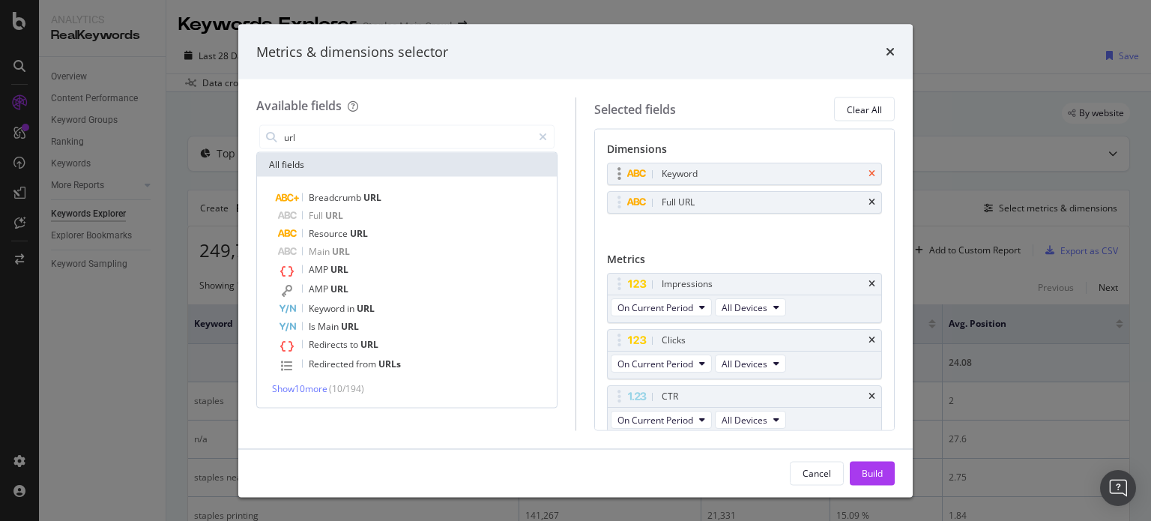
click at [868, 170] on icon "times" at bounding box center [871, 173] width 7 height 9
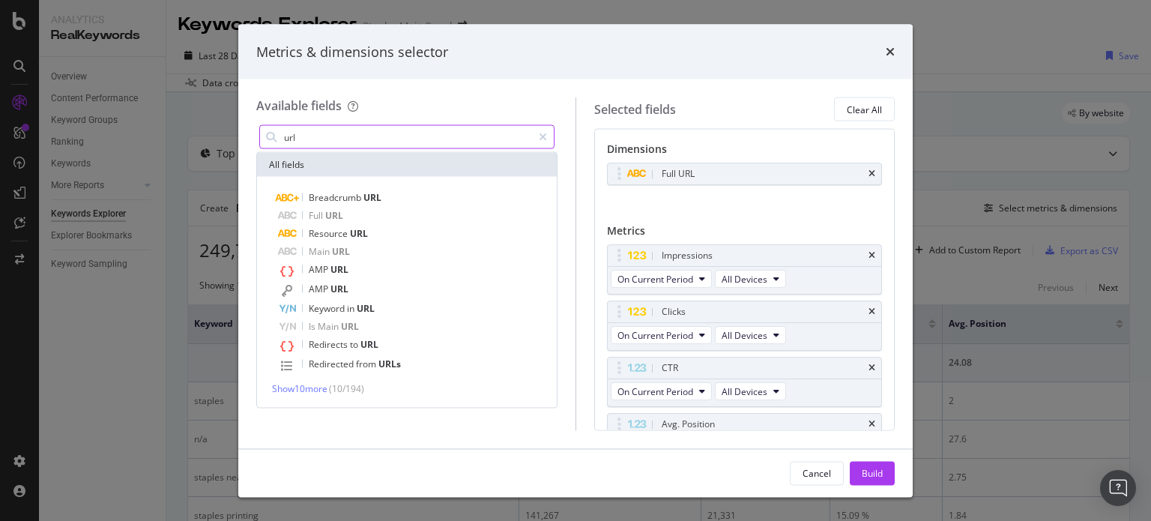
click at [296, 137] on input "url" at bounding box center [407, 137] width 250 height 22
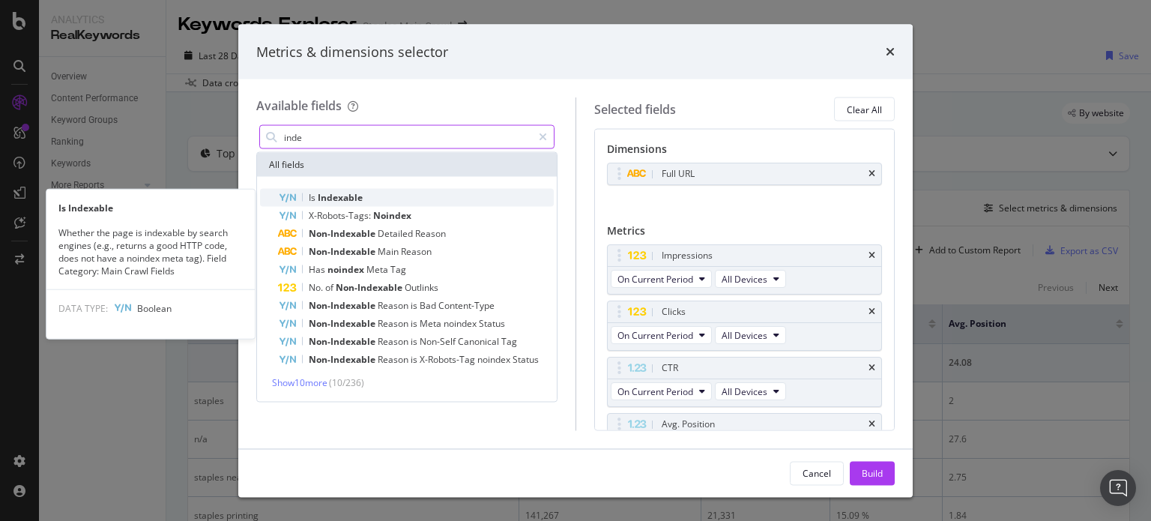
type input "inde"
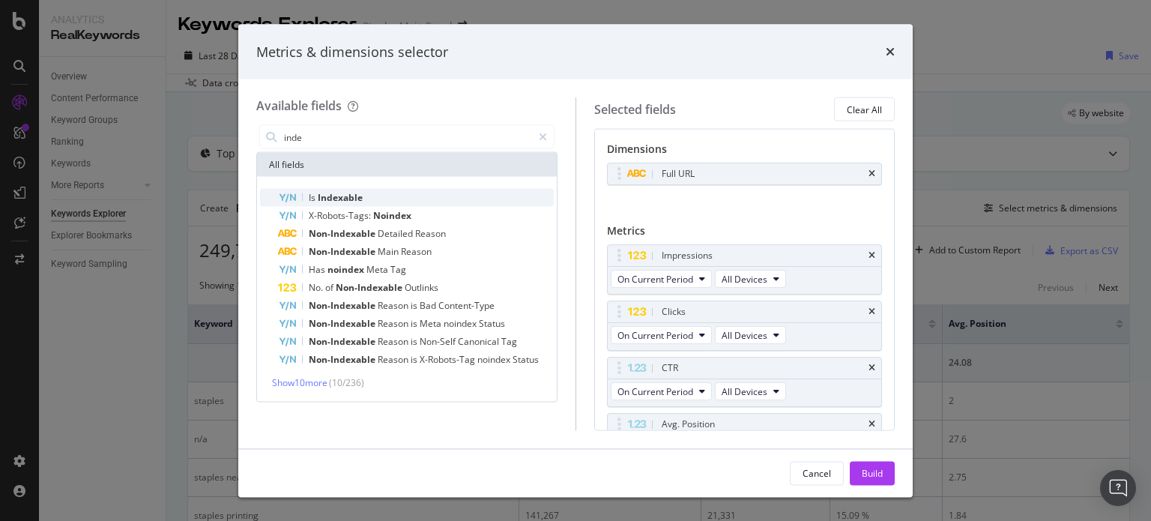
click at [356, 193] on span "Indexable" at bounding box center [340, 197] width 45 height 13
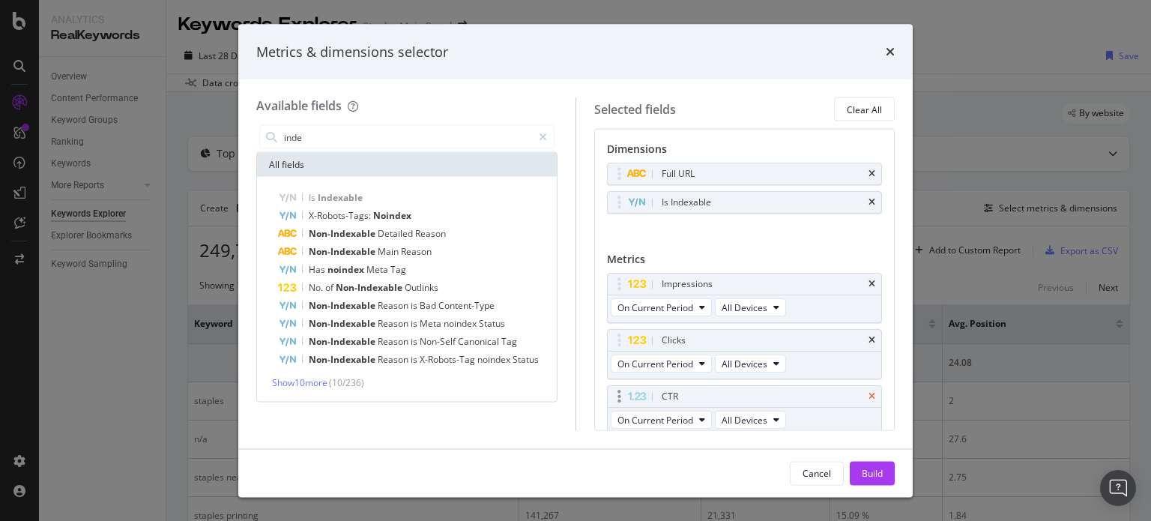
click at [868, 392] on icon "times" at bounding box center [871, 396] width 7 height 9
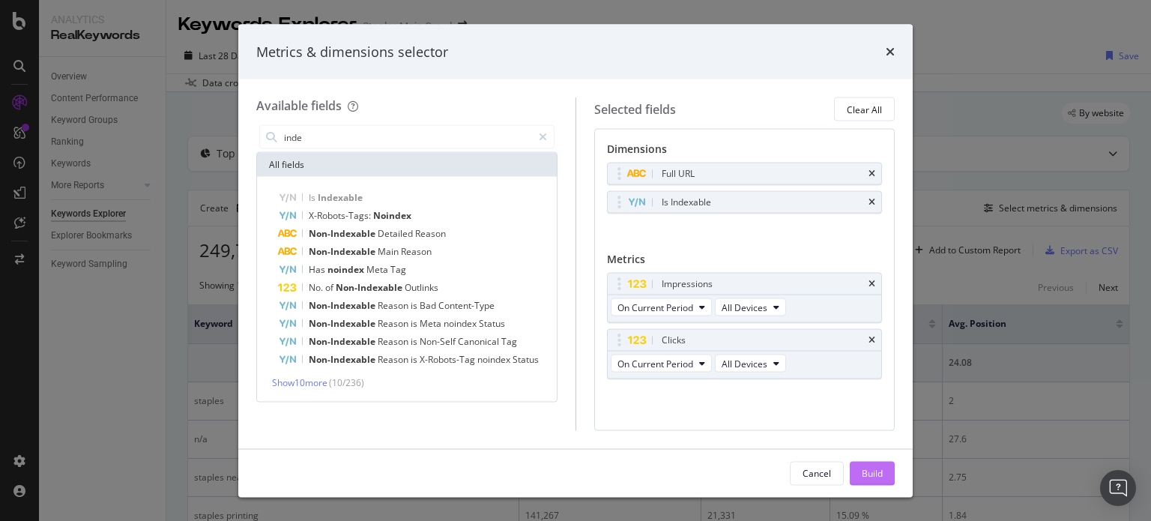
click at [864, 477] on div "Build" at bounding box center [872, 472] width 21 height 13
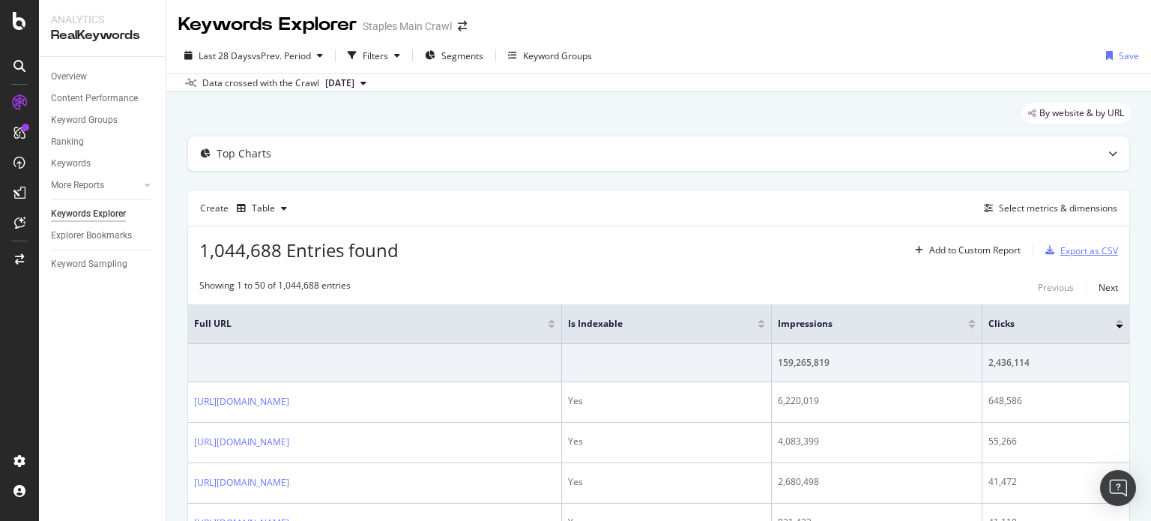
click at [1065, 248] on div "Export as CSV" at bounding box center [1089, 250] width 58 height 13
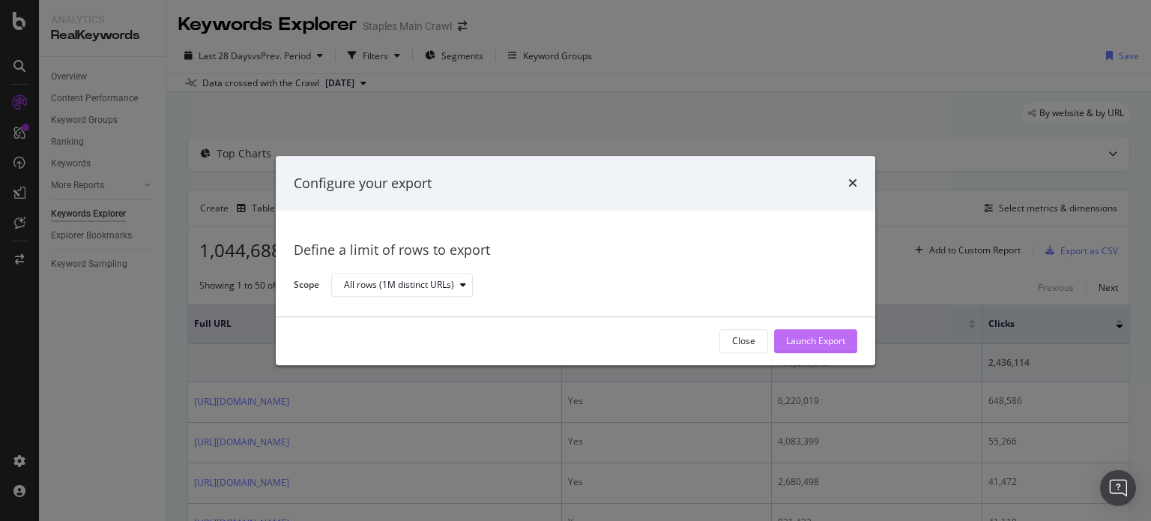
click at [810, 335] on div "Launch Export" at bounding box center [815, 341] width 59 height 13
